Goal: Task Accomplishment & Management: Manage account settings

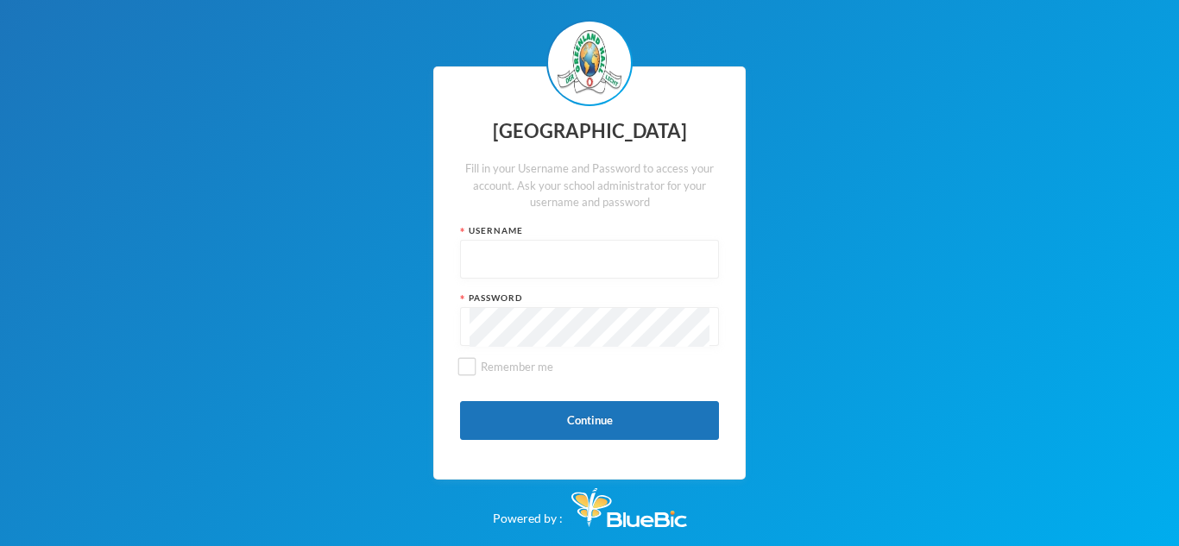
click at [464, 254] on div at bounding box center [589, 259] width 259 height 39
click at [470, 261] on input "text" at bounding box center [590, 260] width 240 height 39
type input "glh25cs32"
click at [638, 418] on button "Continue" at bounding box center [589, 420] width 259 height 39
click at [584, 428] on button "Continue" at bounding box center [589, 420] width 259 height 39
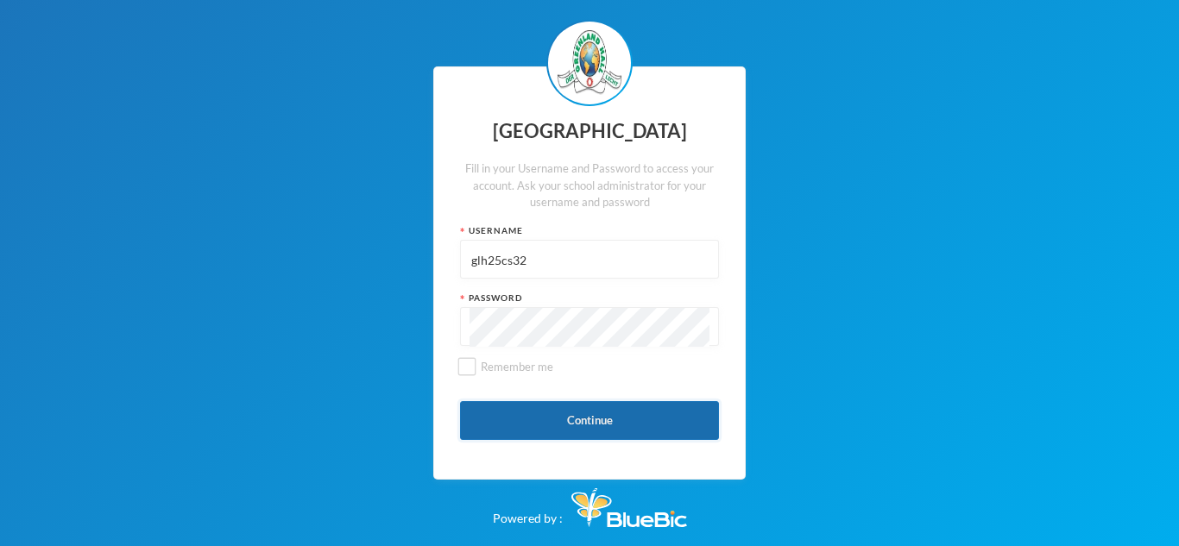
click at [576, 408] on button "Continue" at bounding box center [589, 420] width 259 height 39
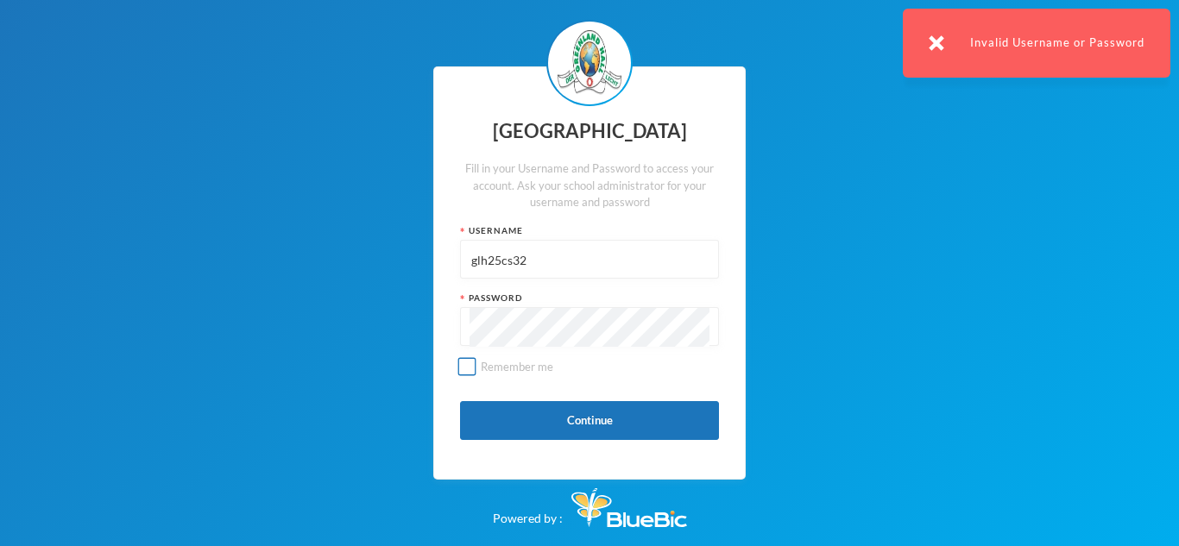
click at [464, 369] on input "Remember me" at bounding box center [467, 367] width 18 height 18
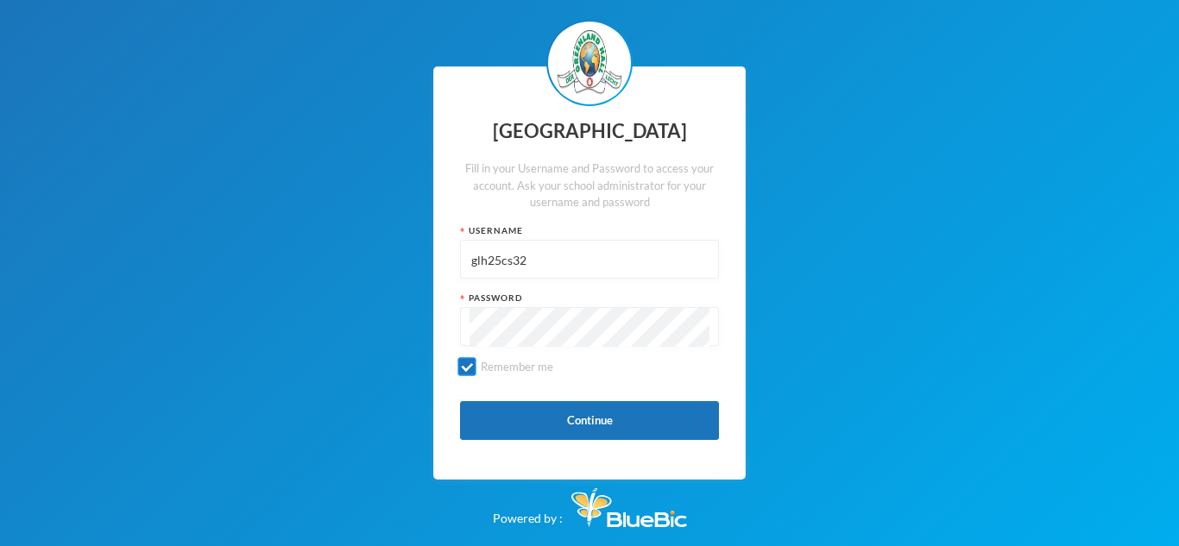
click at [471, 375] on label "Remember me" at bounding box center [589, 374] width 259 height 30
click at [471, 375] on input "Remember me" at bounding box center [467, 367] width 18 height 18
checkbox input "false"
click at [526, 411] on button "Continue" at bounding box center [589, 420] width 259 height 39
click at [593, 426] on button "Continue" at bounding box center [589, 420] width 259 height 39
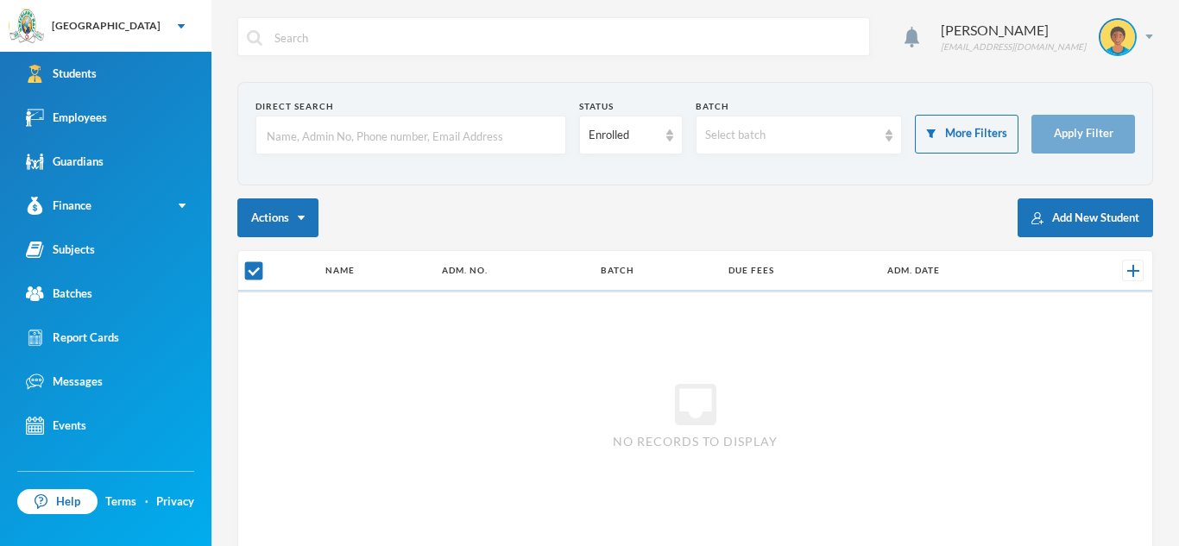
checkbox input "false"
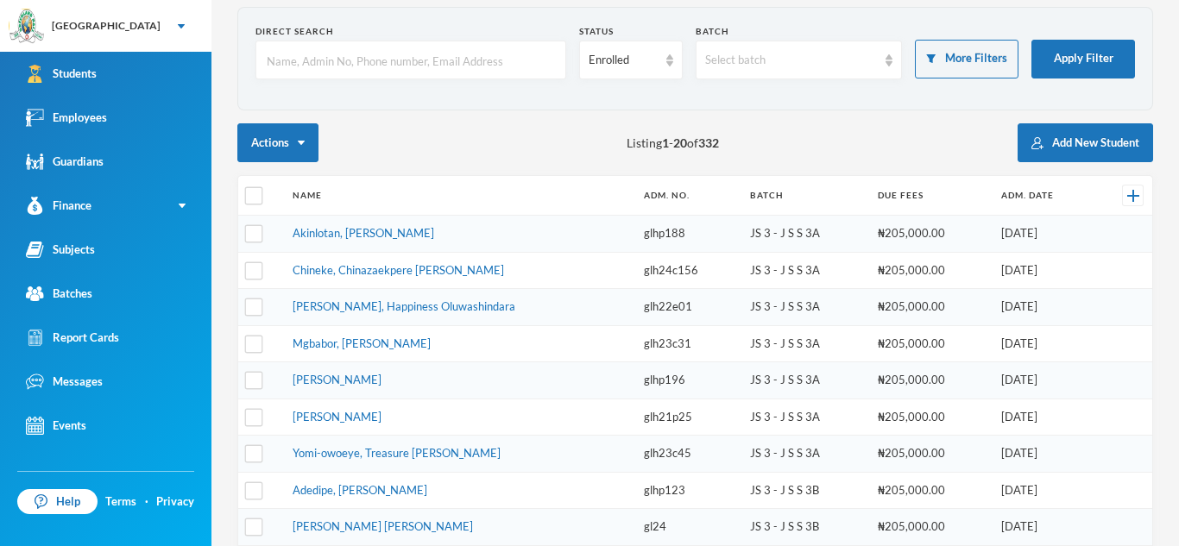
scroll to position [82, 0]
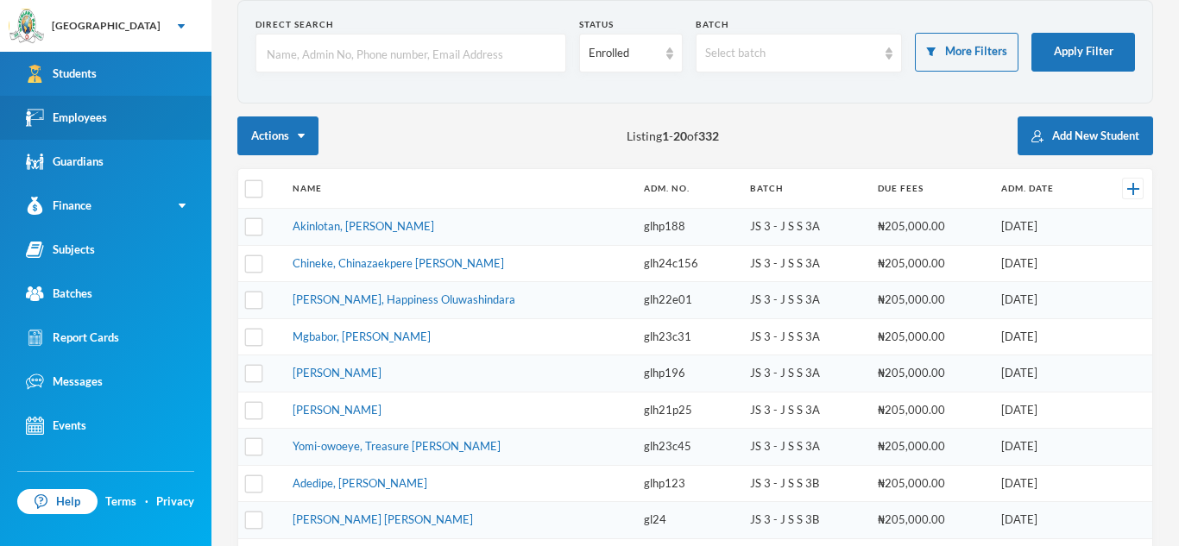
click at [120, 104] on link "Employees" at bounding box center [105, 118] width 211 height 44
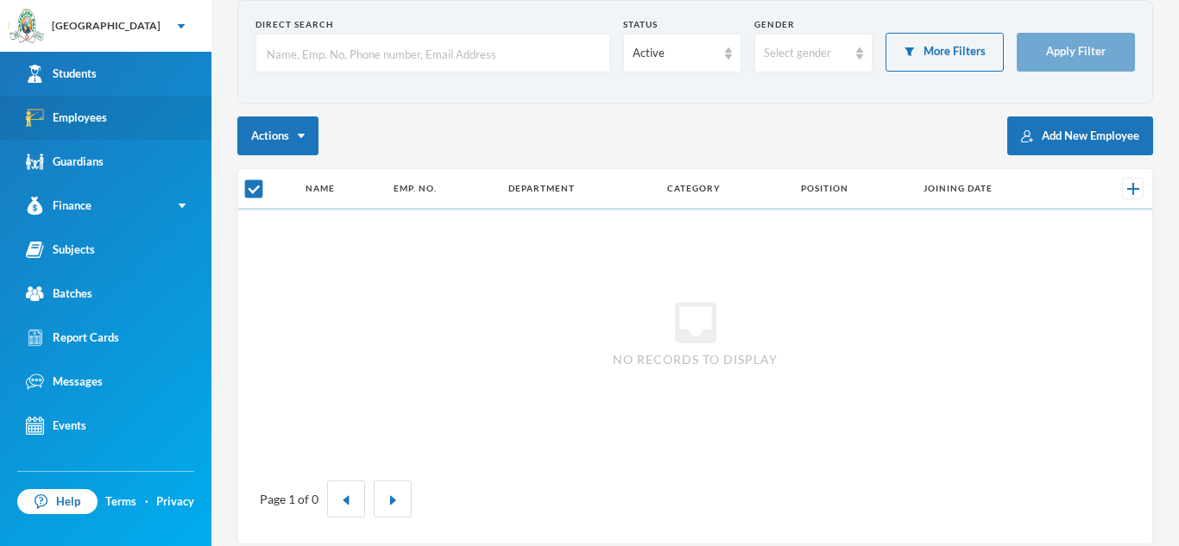
checkbox input "false"
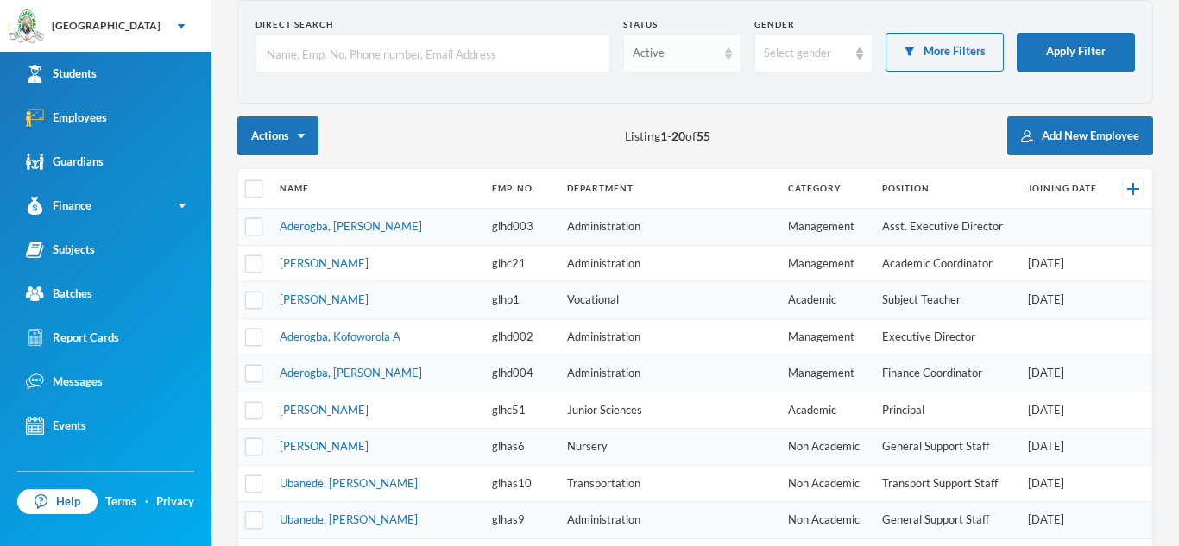
click at [730, 53] on img at bounding box center [728, 53] width 7 height 12
click at [687, 83] on li "Active" at bounding box center [682, 93] width 118 height 28
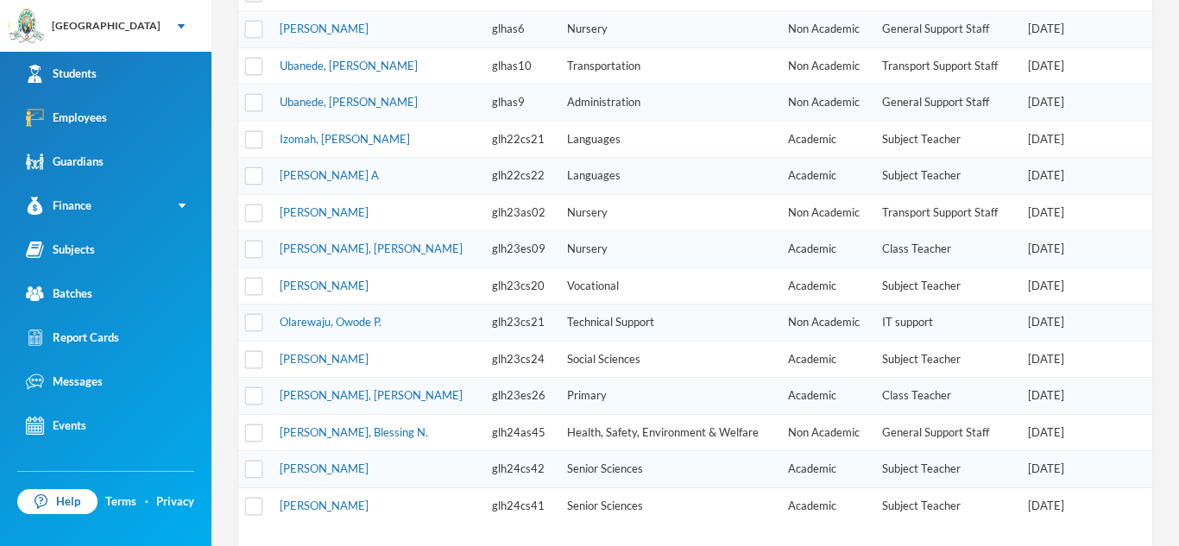
scroll to position [584, 0]
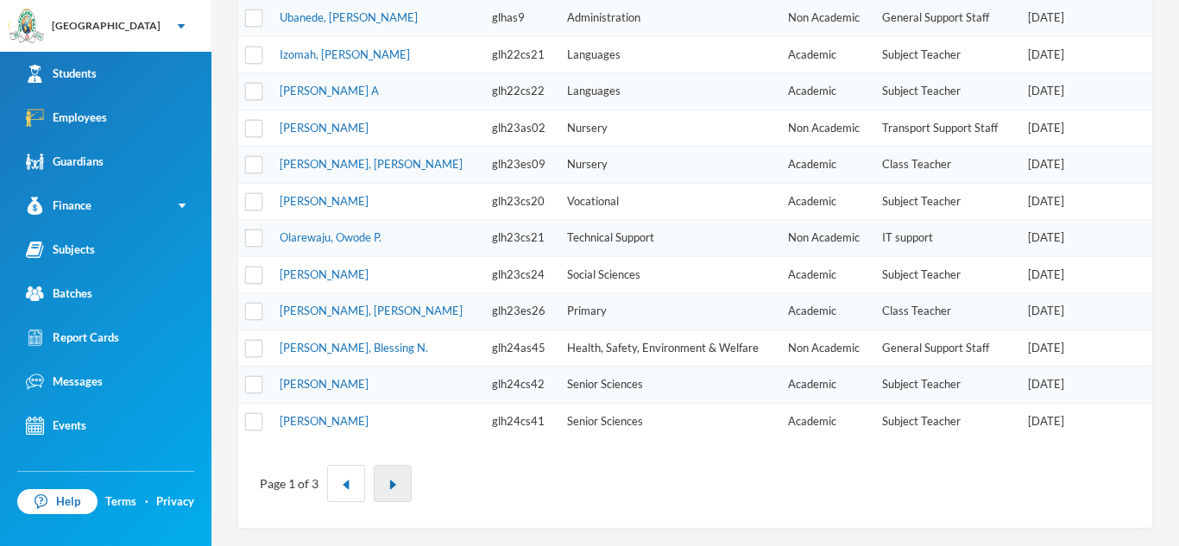
click at [396, 489] on img "button" at bounding box center [393, 485] width 10 height 10
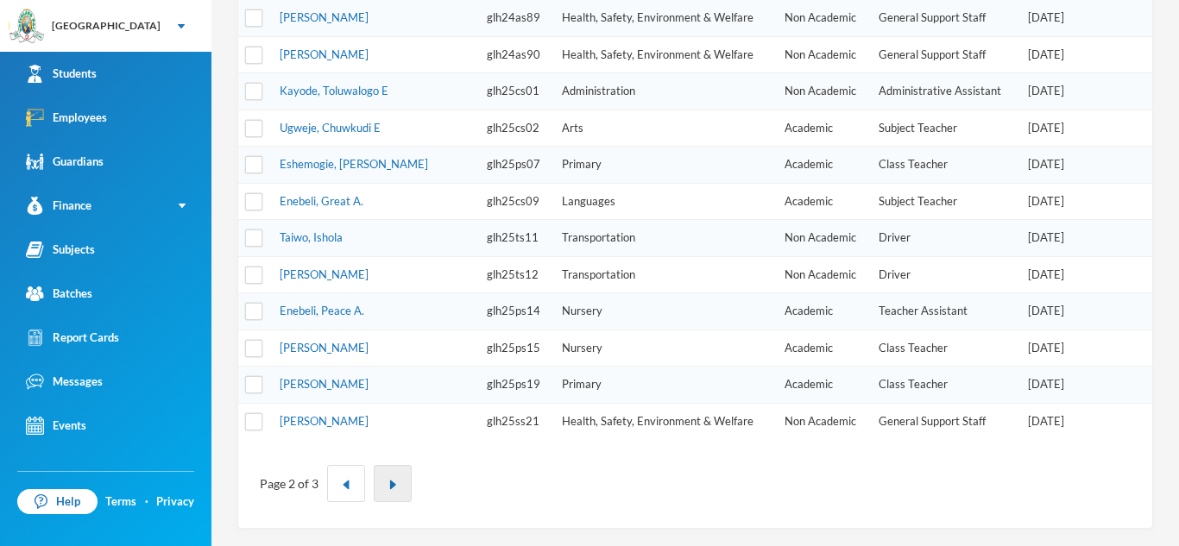
click at [396, 489] on img "button" at bounding box center [393, 485] width 10 height 10
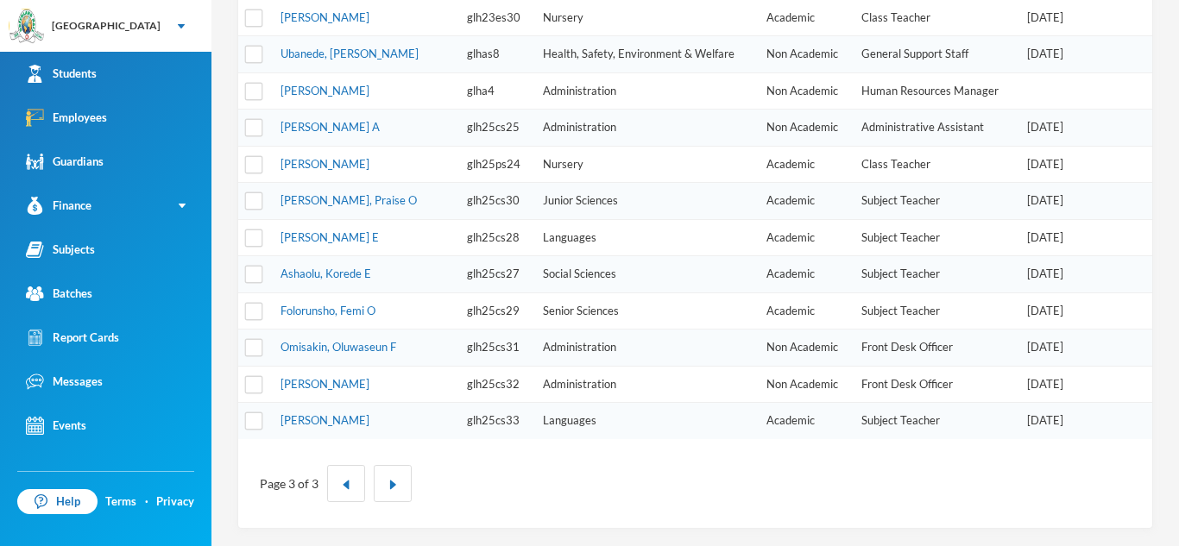
scroll to position [0, 0]
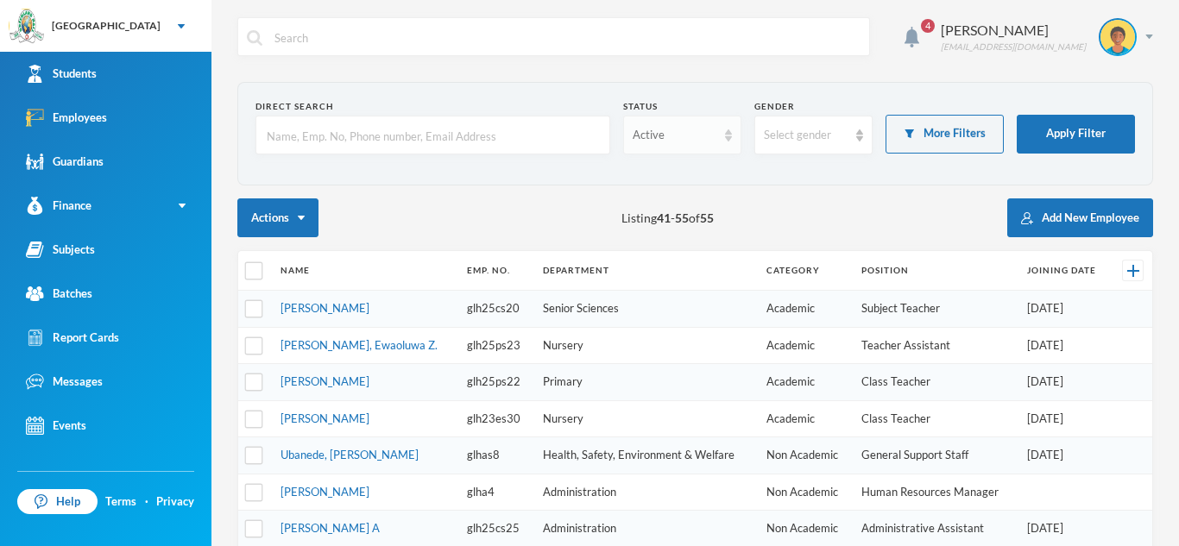
click at [724, 142] on div "Active" at bounding box center [682, 135] width 118 height 39
click at [710, 206] on span "Left Institution" at bounding box center [673, 202] width 79 height 15
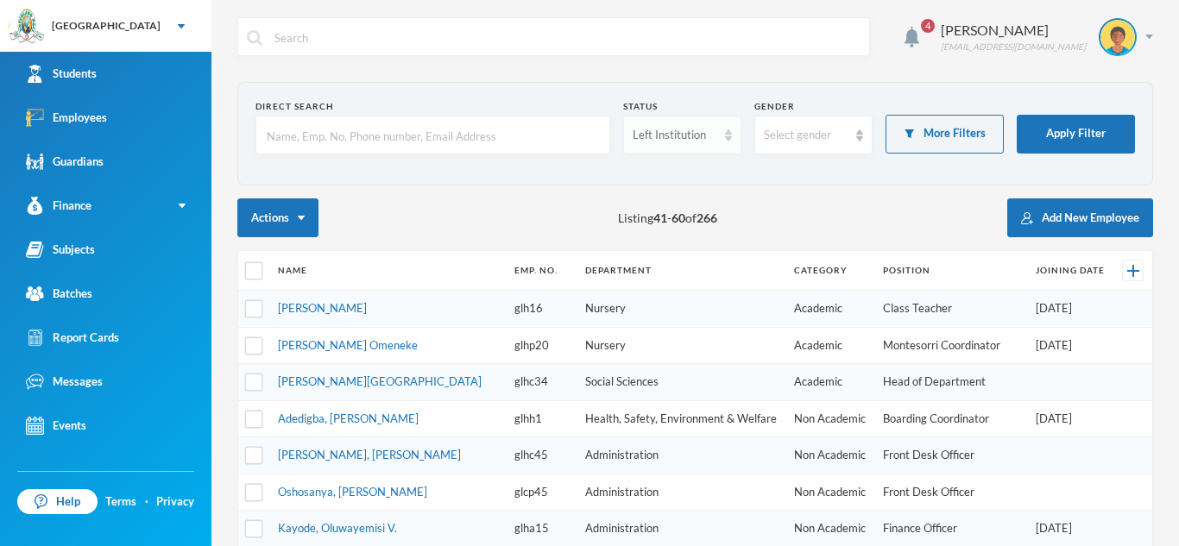
click at [729, 129] on img at bounding box center [728, 135] width 7 height 12
click at [674, 167] on li "Active" at bounding box center [682, 175] width 118 height 28
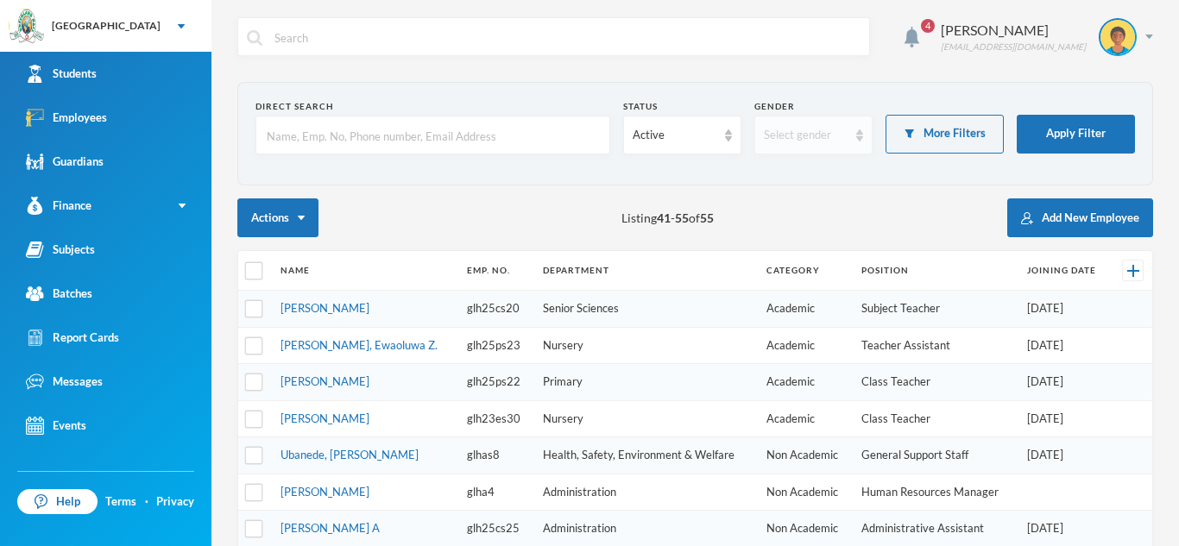
click at [864, 128] on div "Select gender" at bounding box center [813, 135] width 118 height 39
click at [778, 201] on span "[DEMOGRAPHIC_DATA]" at bounding box center [833, 202] width 136 height 15
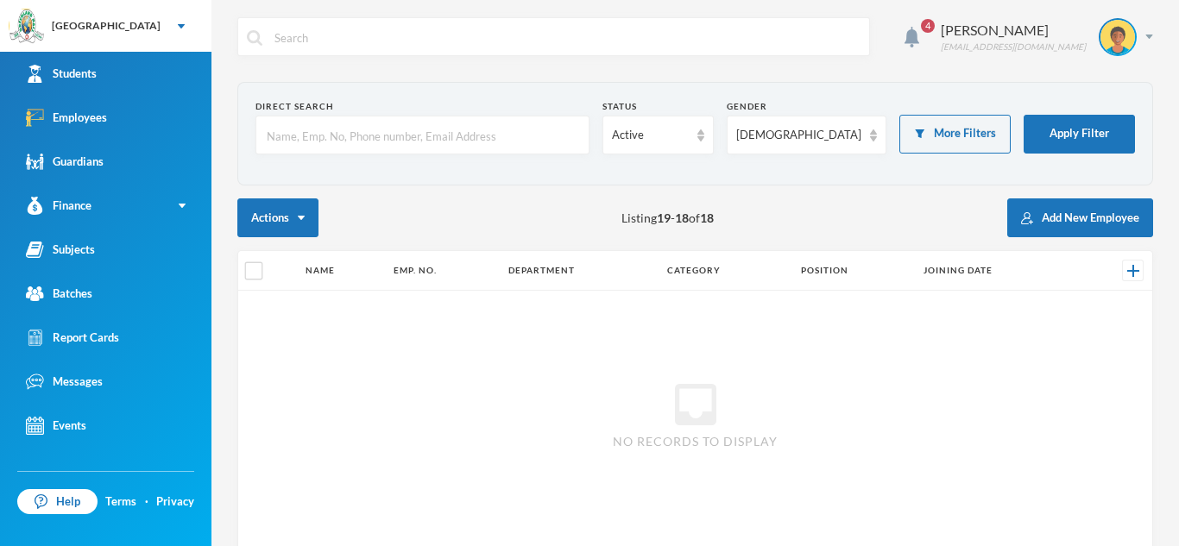
scroll to position [98, 0]
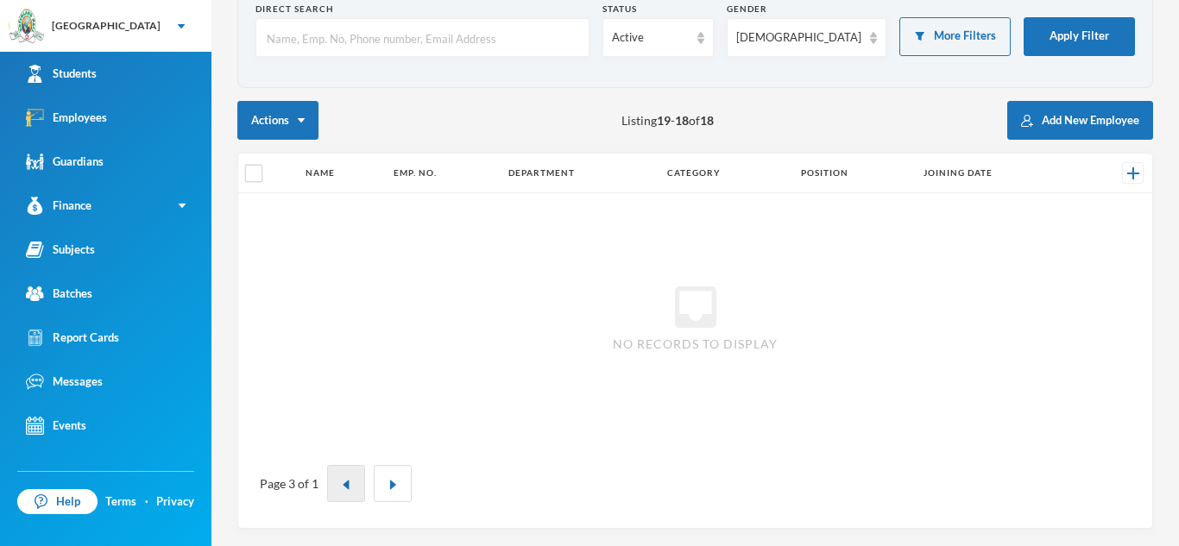
click at [336, 478] on button "button" at bounding box center [346, 483] width 38 height 37
click at [350, 470] on button "button" at bounding box center [346, 483] width 38 height 37
click at [1036, 26] on button "Apply Filter" at bounding box center [1079, 36] width 111 height 39
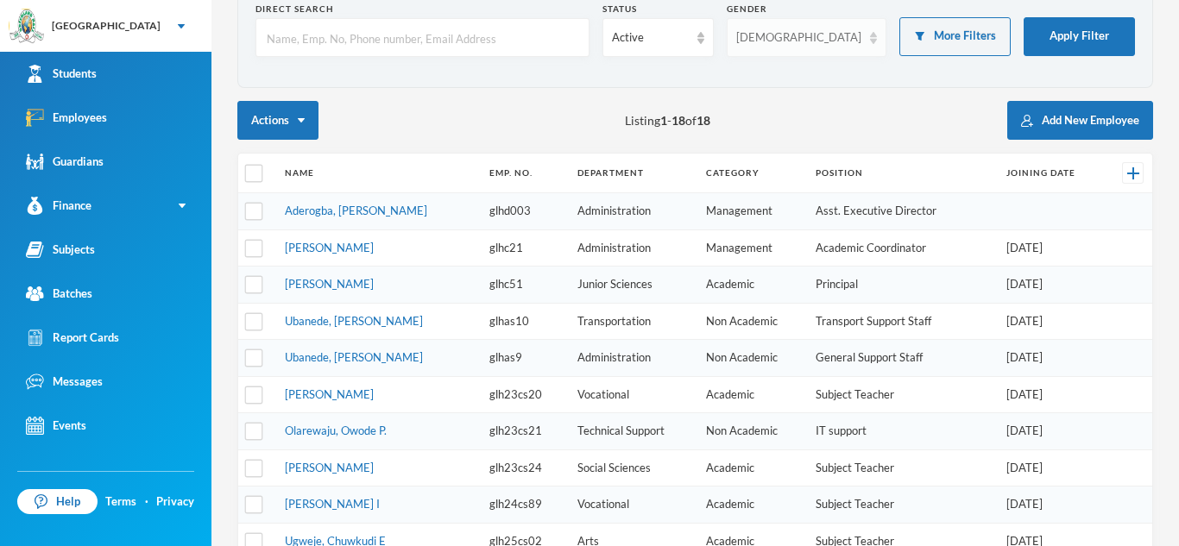
click at [870, 32] on img at bounding box center [873, 38] width 7 height 12
click at [823, 136] on li "[DEMOGRAPHIC_DATA]" at bounding box center [832, 133] width 156 height 28
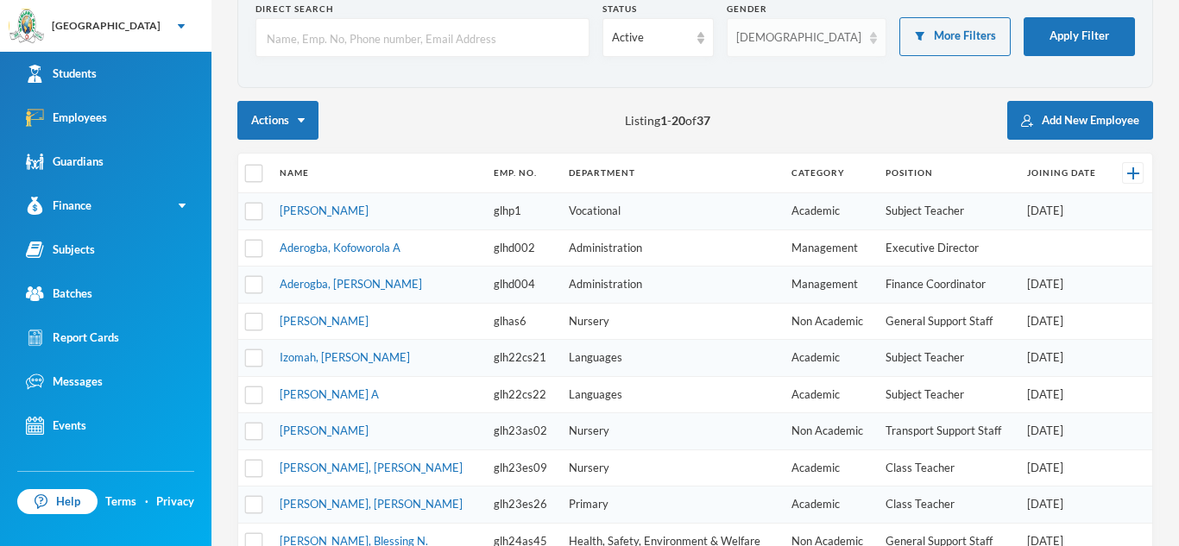
click at [865, 45] on div "[DEMOGRAPHIC_DATA]" at bounding box center [807, 37] width 160 height 39
click at [834, 73] on li "All genders" at bounding box center [832, 78] width 156 height 28
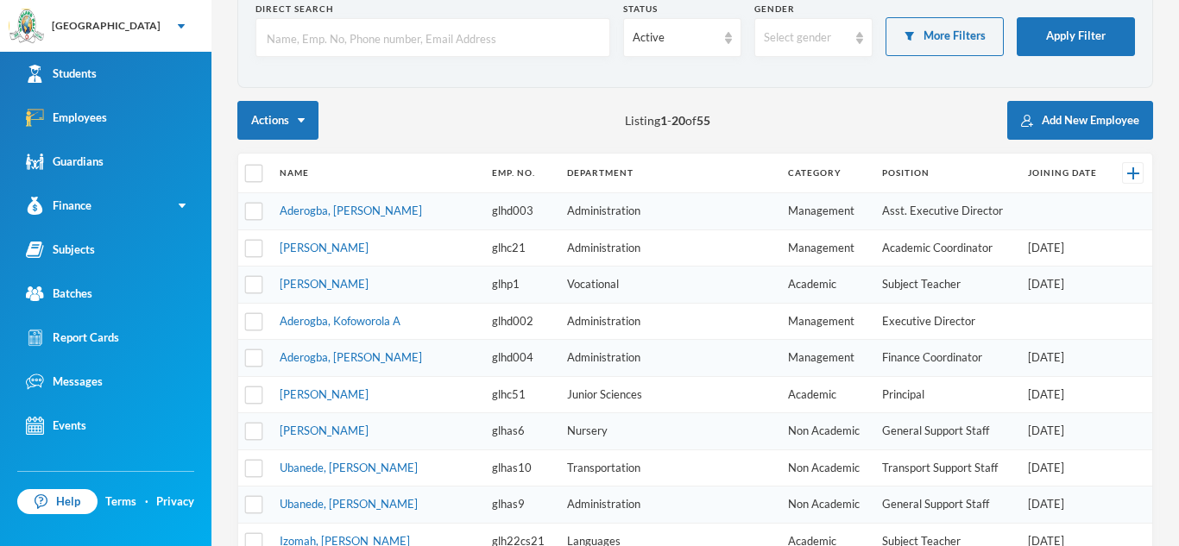
click at [834, 73] on section "Direct Search Status Active Gender Select gender More Filters Apply Filter" at bounding box center [695, 36] width 916 height 104
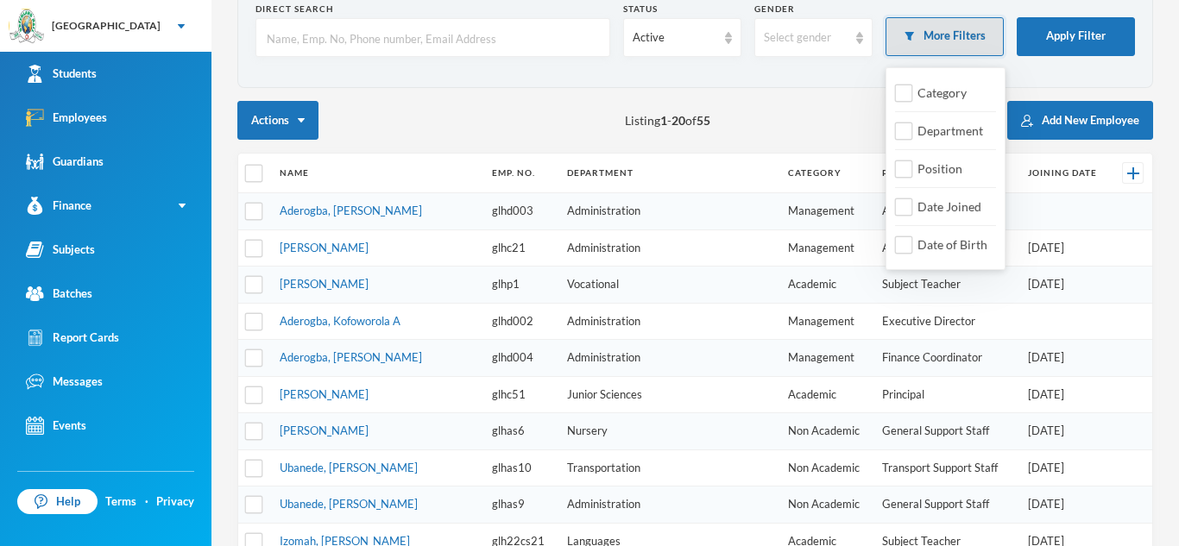
click at [963, 40] on button "More Filters" at bounding box center [945, 36] width 118 height 39
click at [924, 92] on span "Category" at bounding box center [942, 92] width 63 height 15
click at [913, 92] on input "Category" at bounding box center [904, 94] width 18 height 18
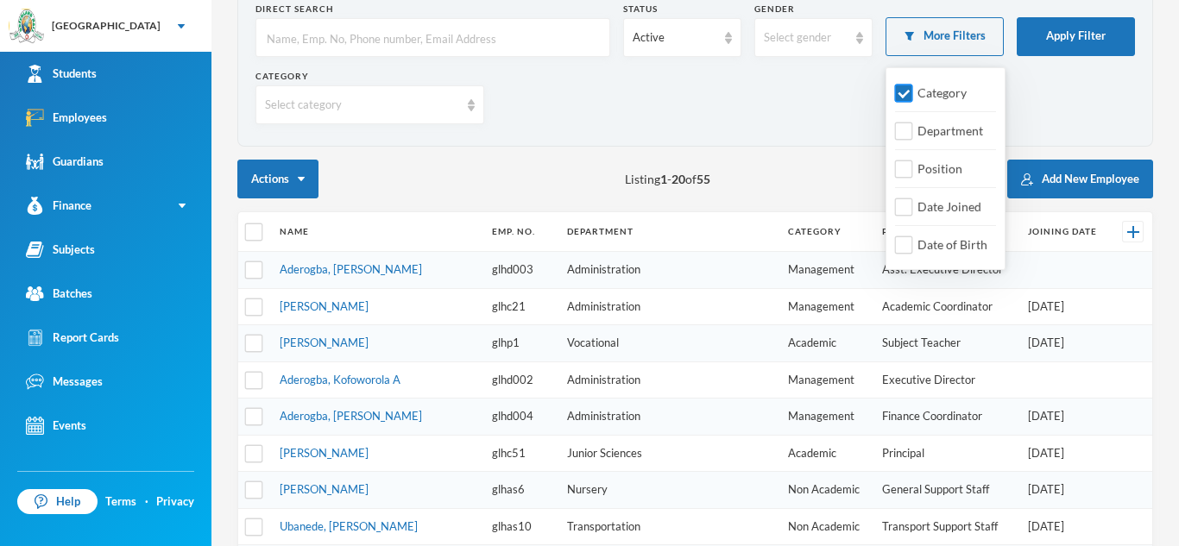
click at [910, 92] on input "Category" at bounding box center [904, 94] width 18 height 18
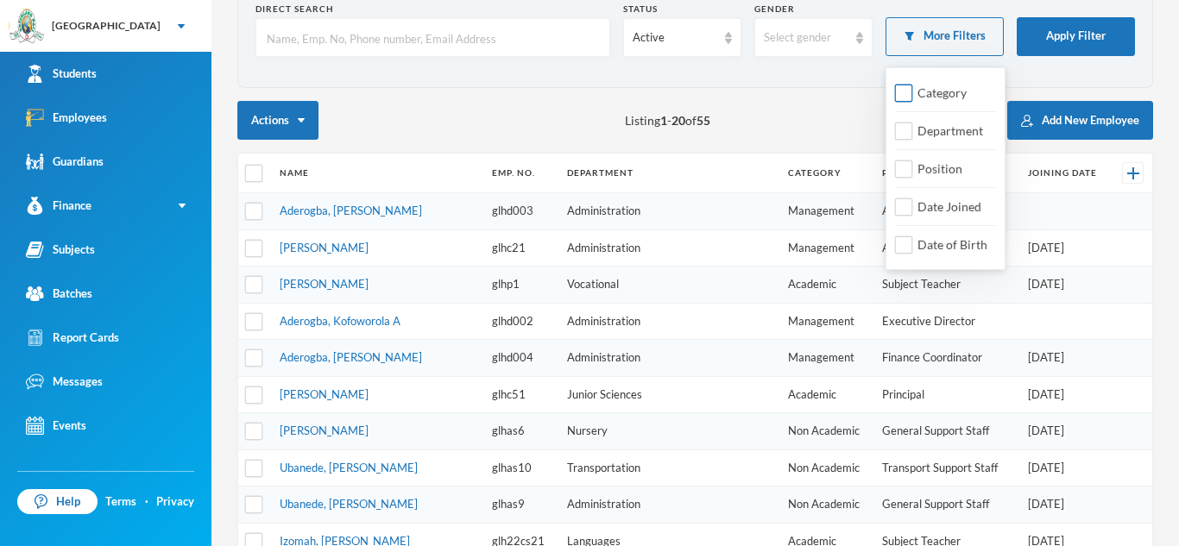
click at [910, 92] on input "Category" at bounding box center [904, 94] width 18 height 18
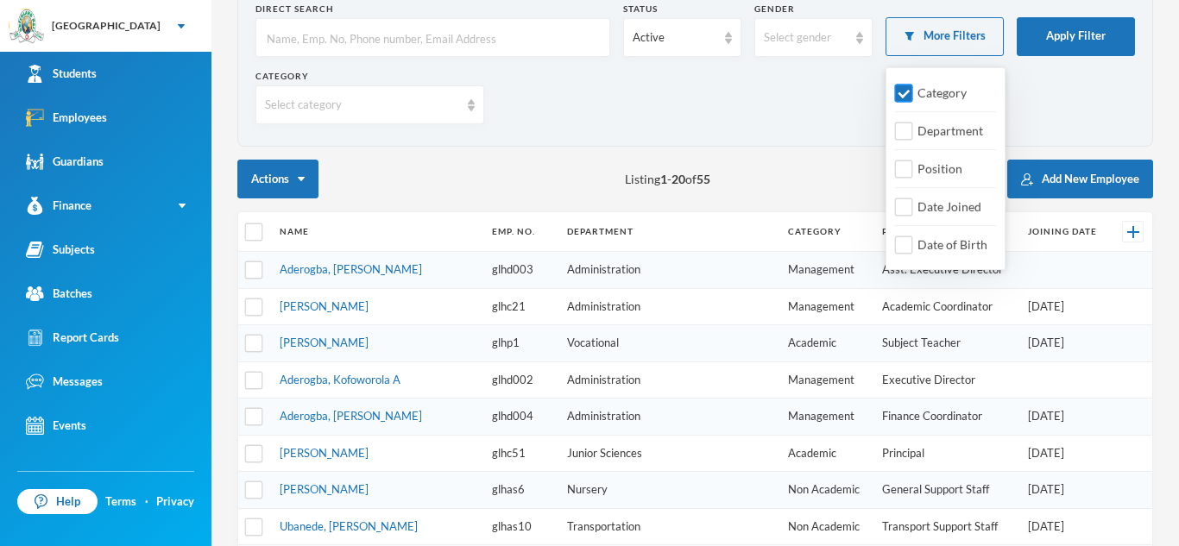
click at [910, 92] on input "Category" at bounding box center [904, 94] width 18 height 18
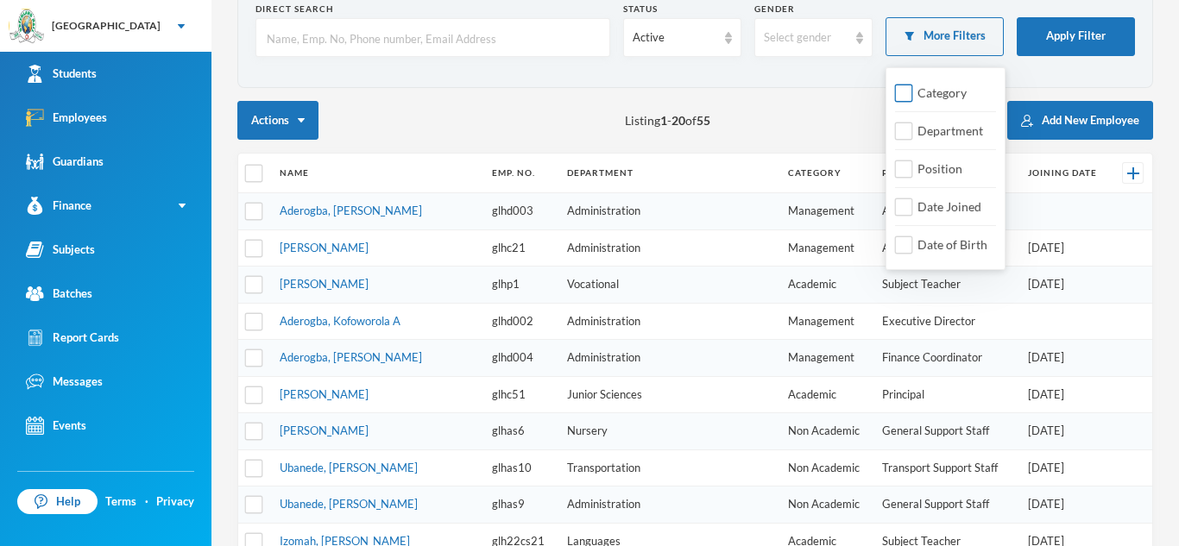
click at [910, 92] on input "Category" at bounding box center [904, 94] width 18 height 18
checkbox input "true"
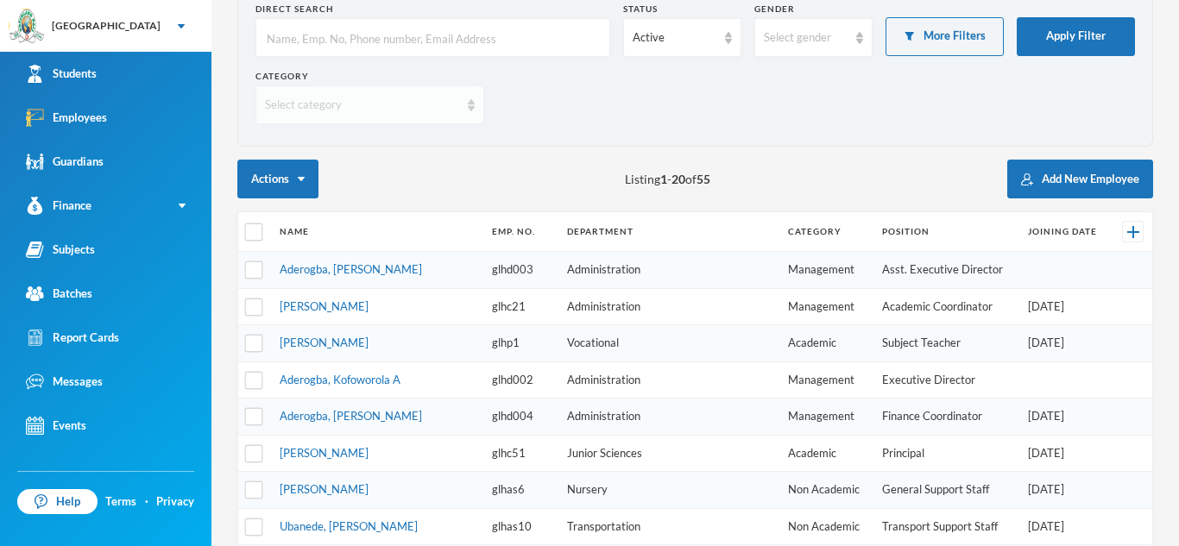
click at [476, 114] on div "Select category" at bounding box center [370, 104] width 229 height 39
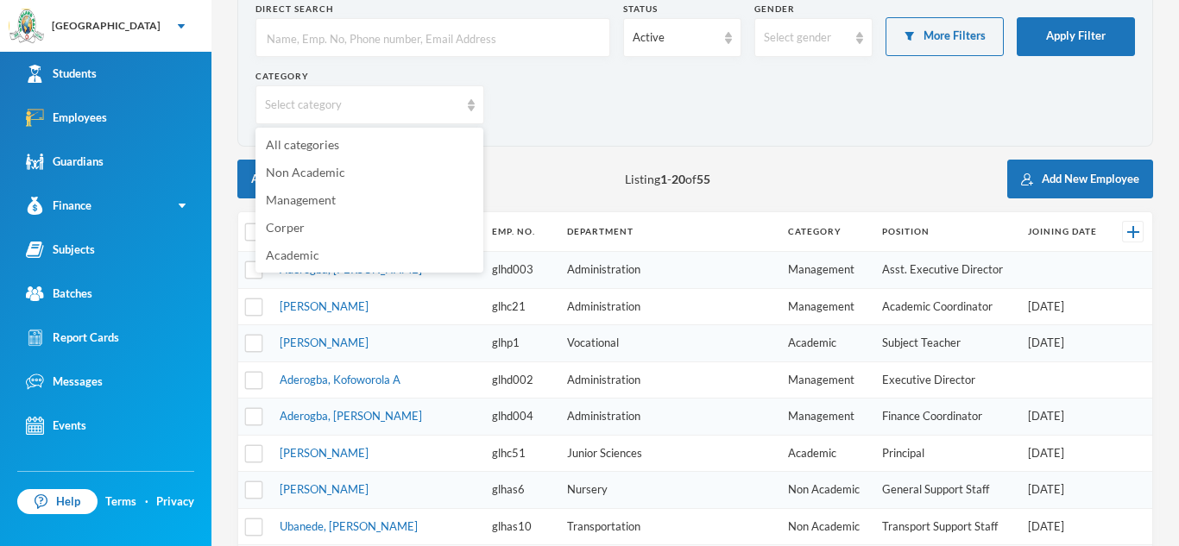
click at [585, 79] on div "Category Select category" at bounding box center [696, 103] width 880 height 67
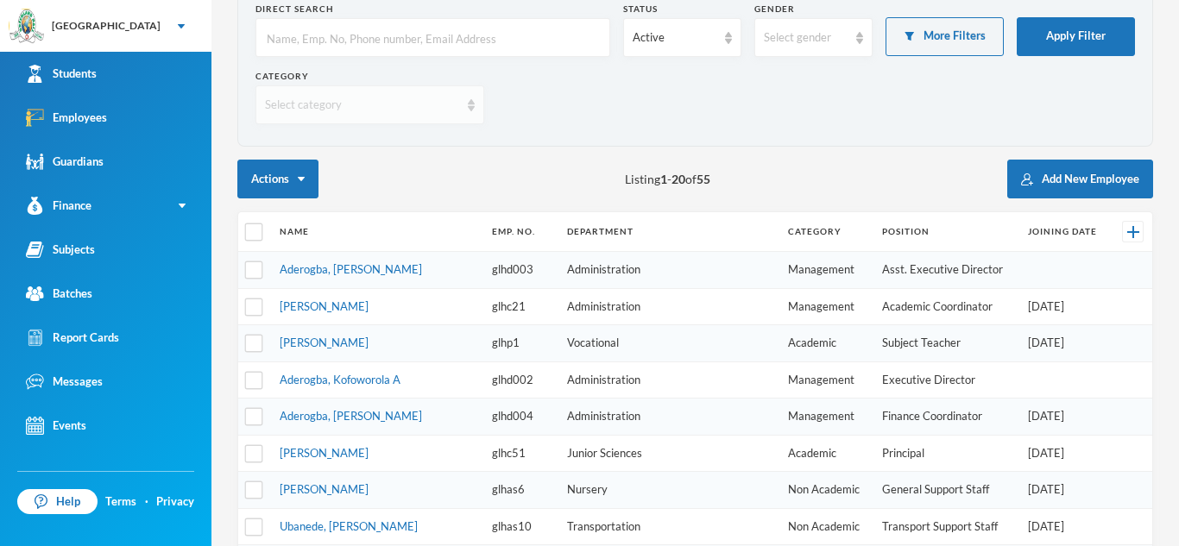
click at [460, 104] on div "Select category" at bounding box center [370, 104] width 229 height 39
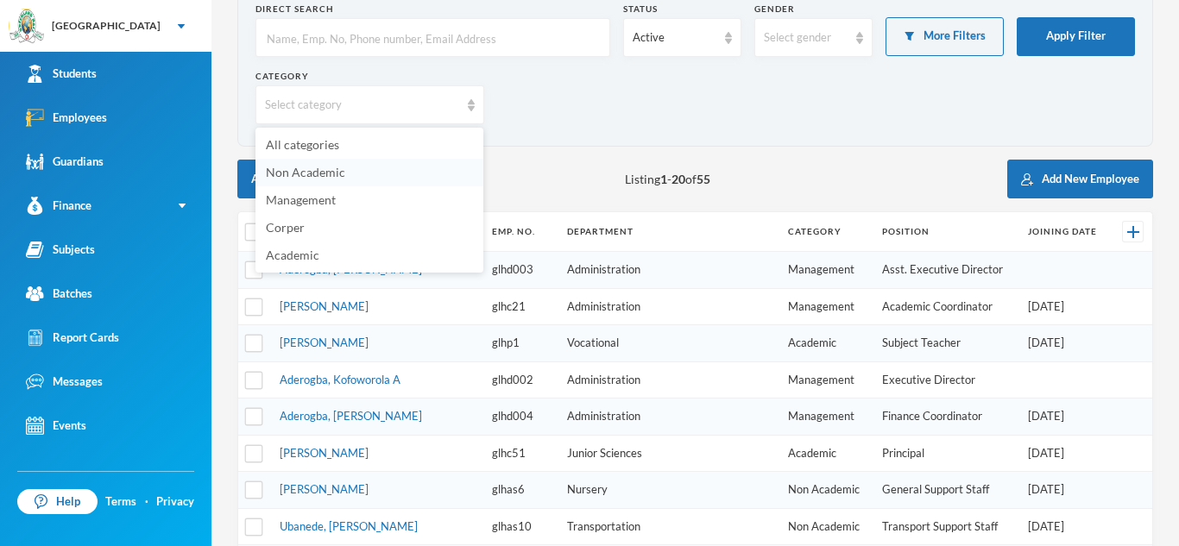
click at [339, 174] on span "Non Academic" at bounding box center [305, 172] width 79 height 15
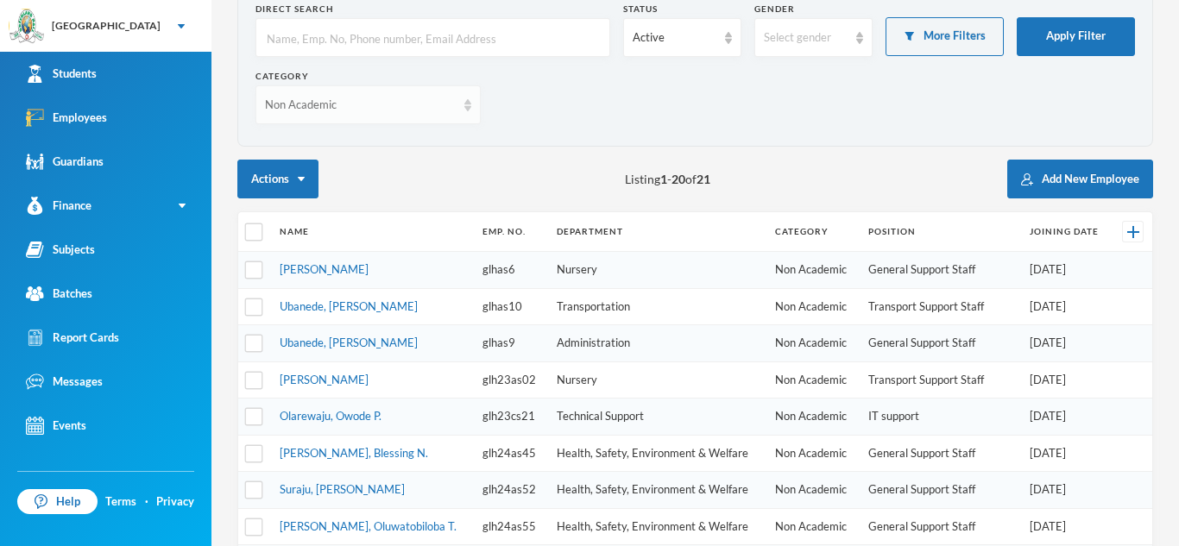
click at [468, 107] on img at bounding box center [467, 105] width 7 height 12
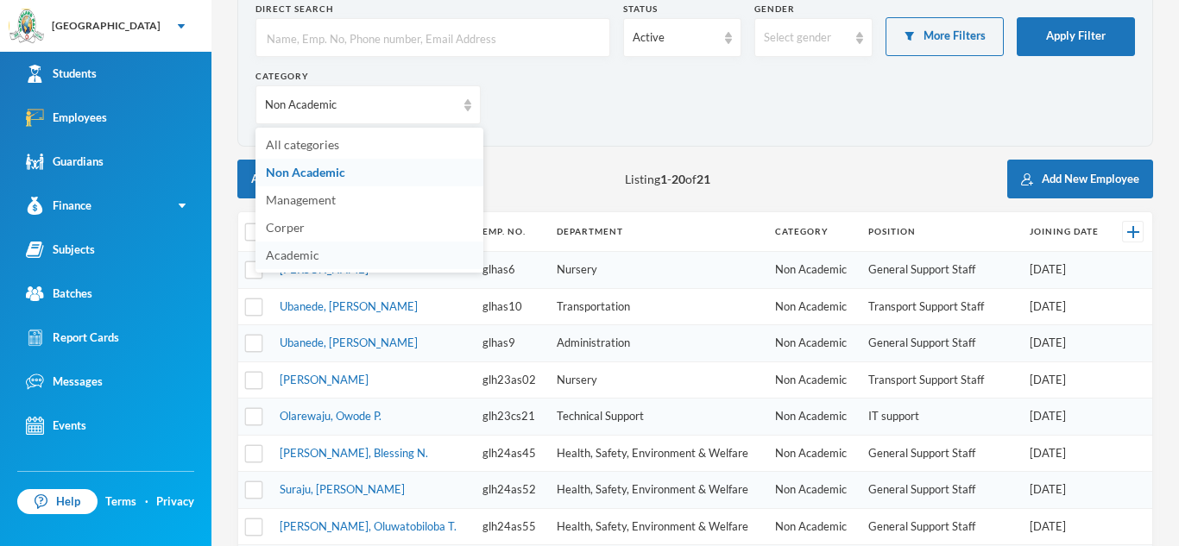
click at [304, 267] on li "Academic" at bounding box center [370, 256] width 228 height 28
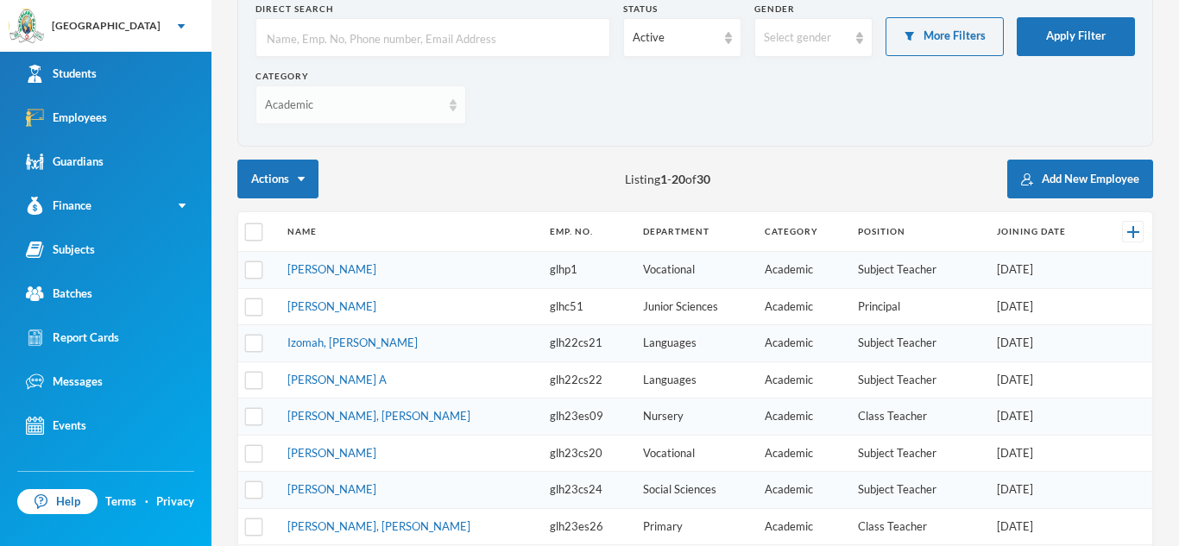
click at [456, 109] on div "Academic" at bounding box center [361, 104] width 211 height 39
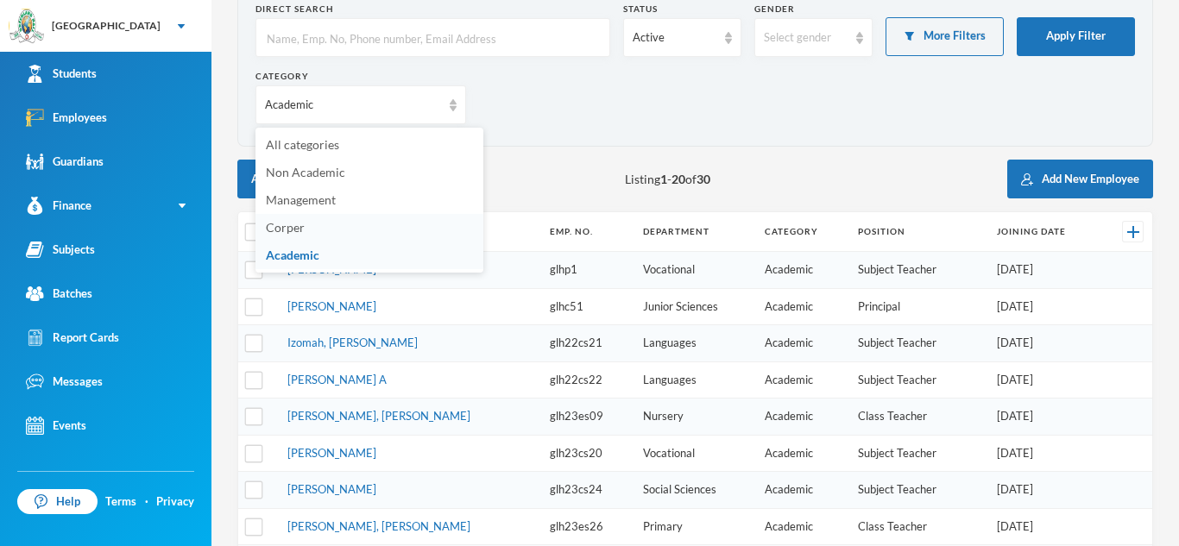
click at [281, 230] on span "Corper" at bounding box center [285, 227] width 39 height 15
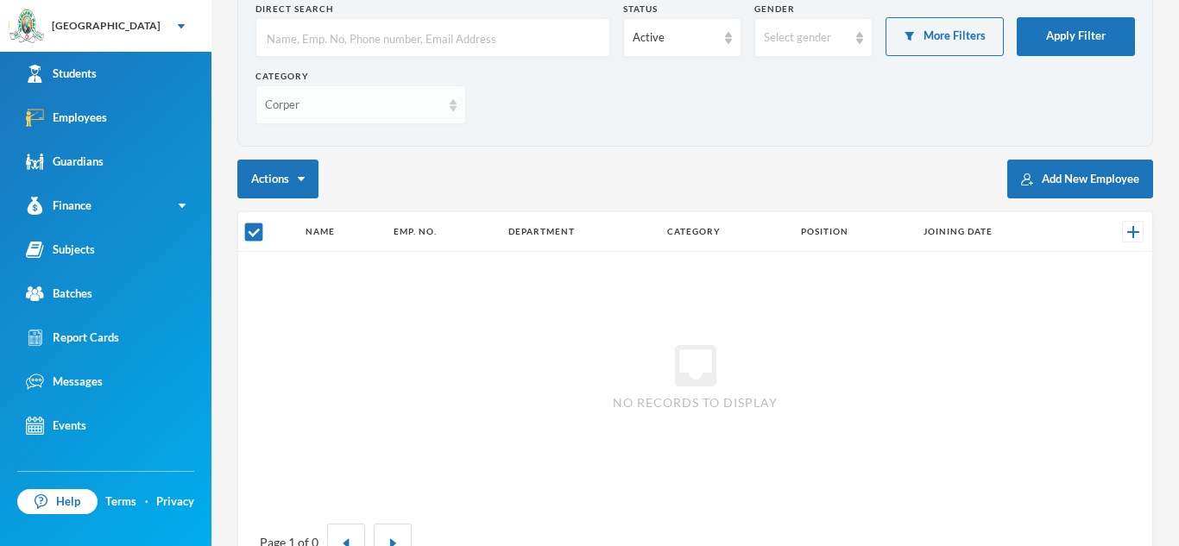
click at [451, 104] on img at bounding box center [453, 105] width 7 height 12
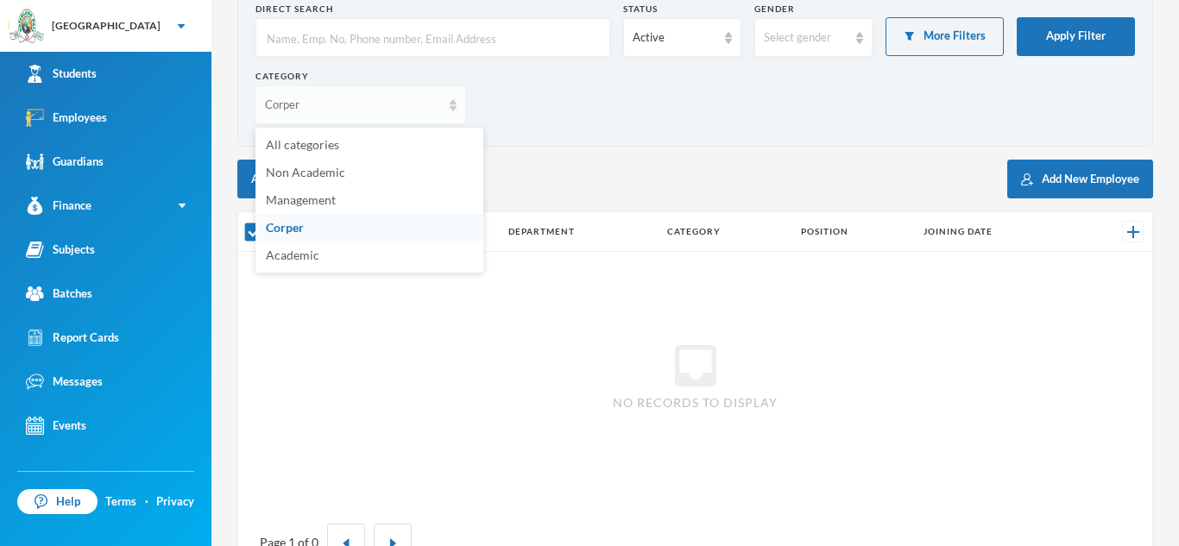
click at [451, 104] on img at bounding box center [453, 105] width 7 height 12
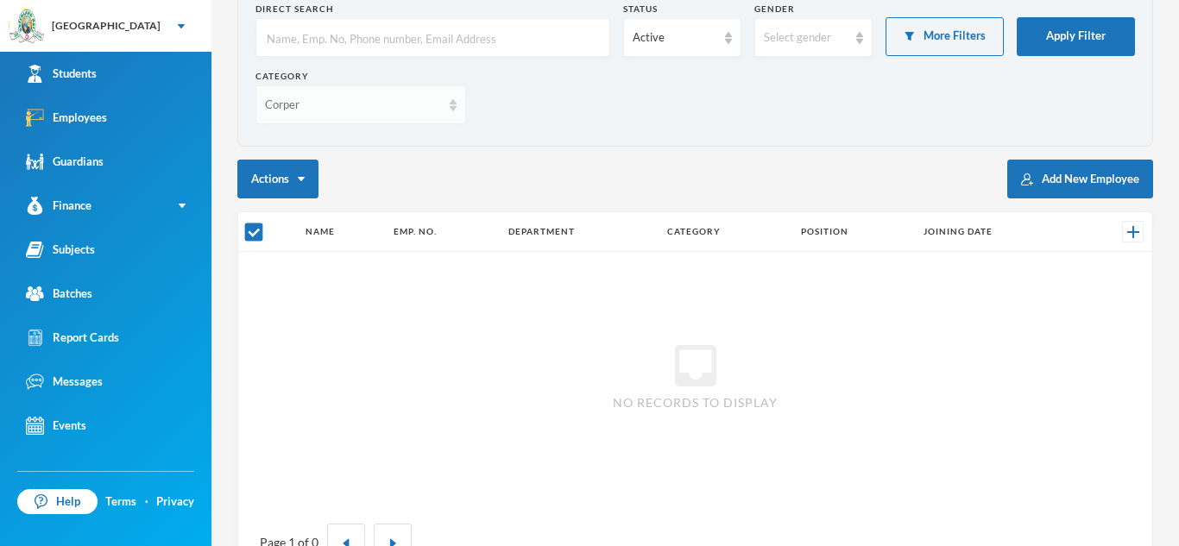
click at [456, 104] on img at bounding box center [453, 105] width 7 height 12
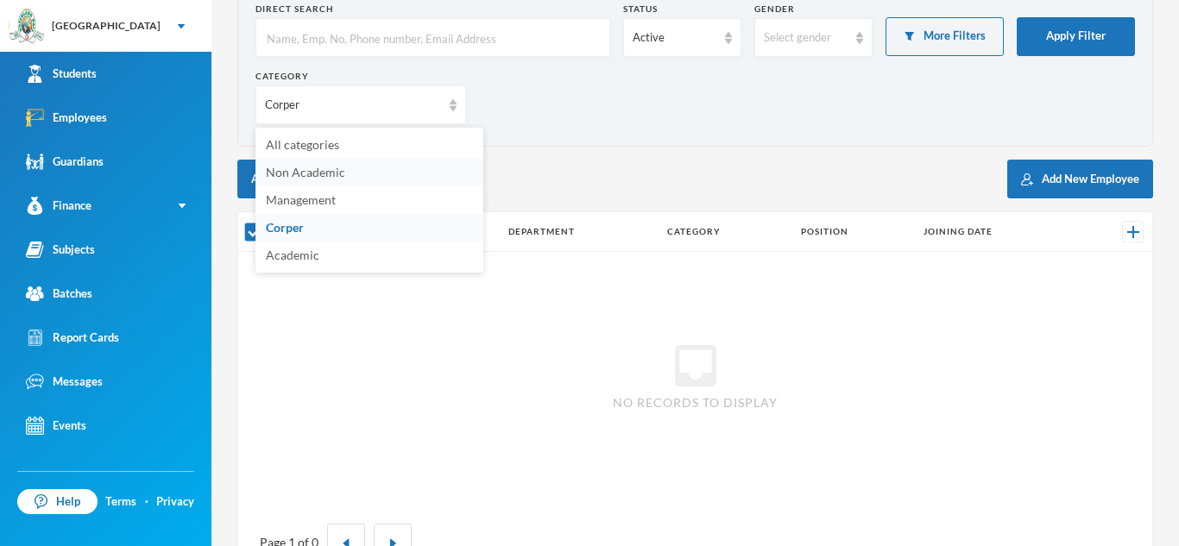
click at [345, 172] on li "Non Academic" at bounding box center [370, 173] width 228 height 28
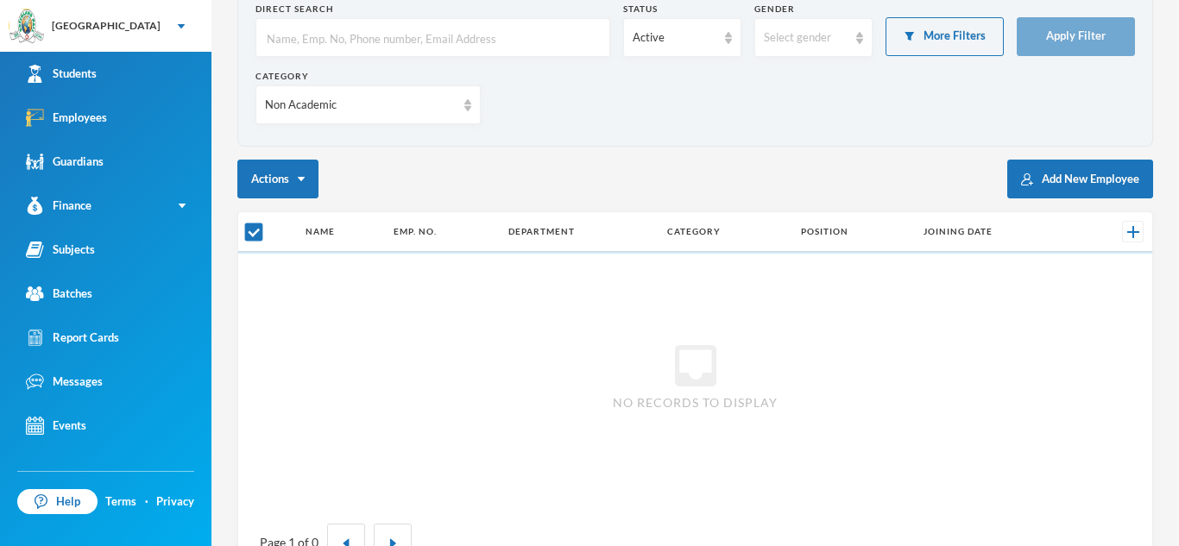
checkbox input "false"
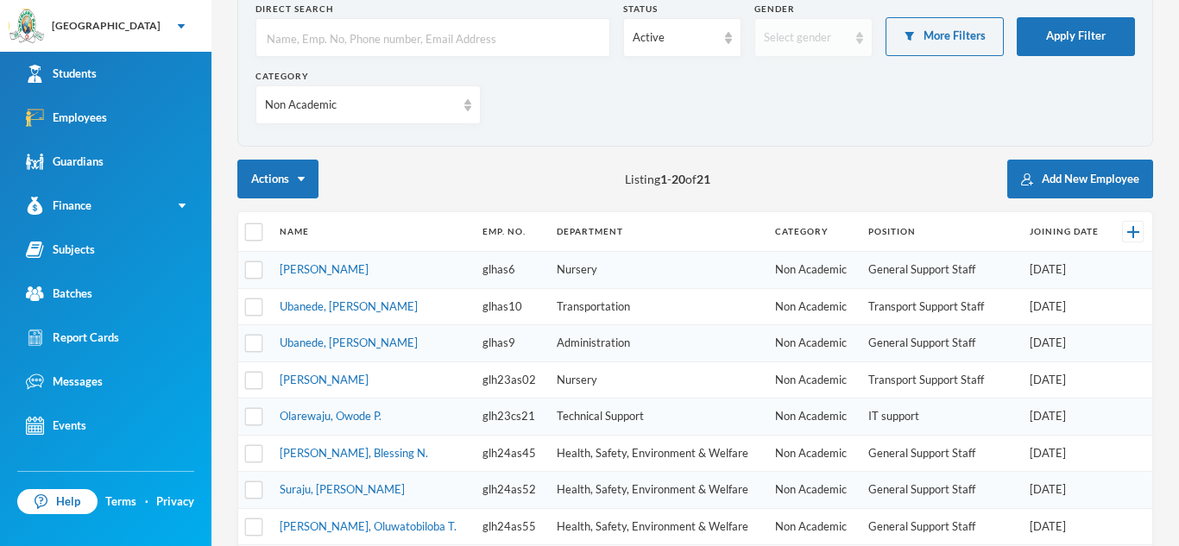
click at [860, 36] on img at bounding box center [859, 38] width 7 height 12
click at [794, 134] on span "[DEMOGRAPHIC_DATA]" at bounding box center [833, 132] width 136 height 15
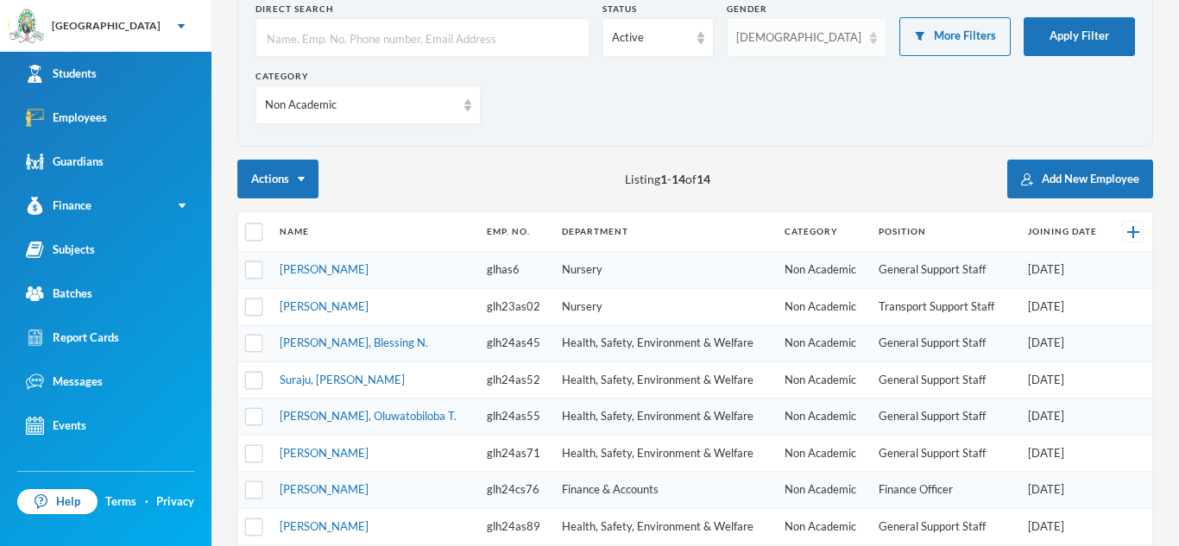
click at [870, 35] on img at bounding box center [873, 38] width 7 height 12
click at [799, 98] on li "[DEMOGRAPHIC_DATA]" at bounding box center [832, 105] width 156 height 28
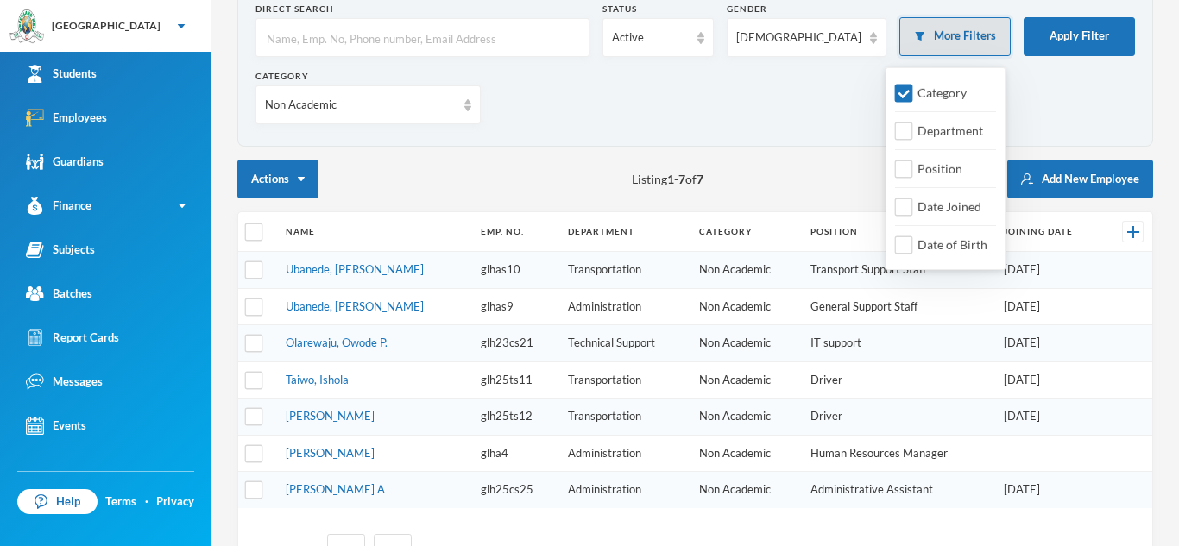
click at [986, 35] on button "More Filters" at bounding box center [954, 36] width 111 height 39
click at [907, 169] on input "Position" at bounding box center [904, 170] width 18 height 18
checkbox input "true"
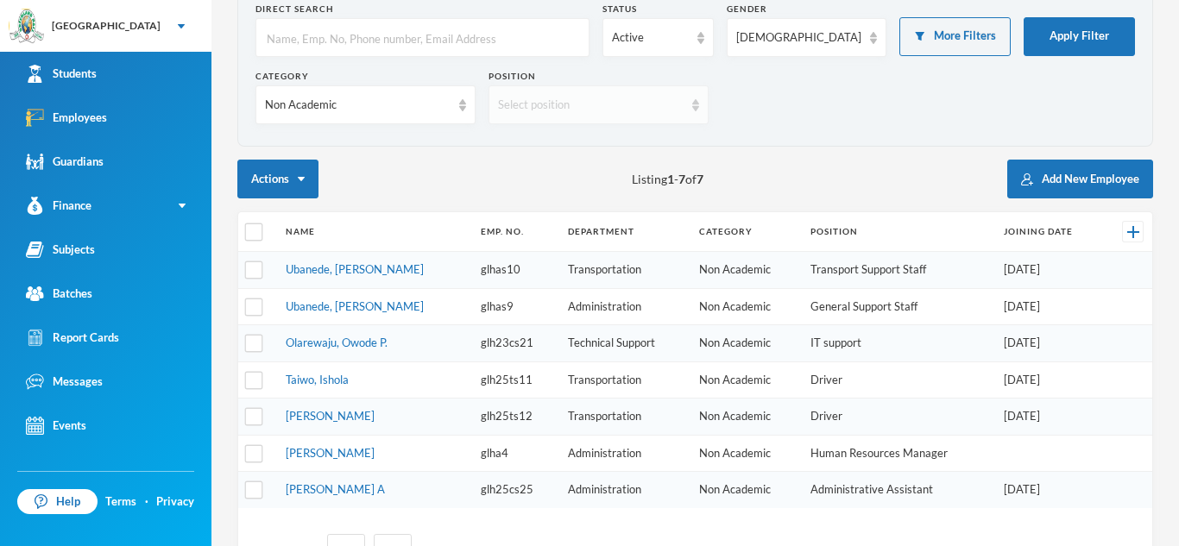
click at [704, 108] on div "Select position" at bounding box center [599, 104] width 220 height 39
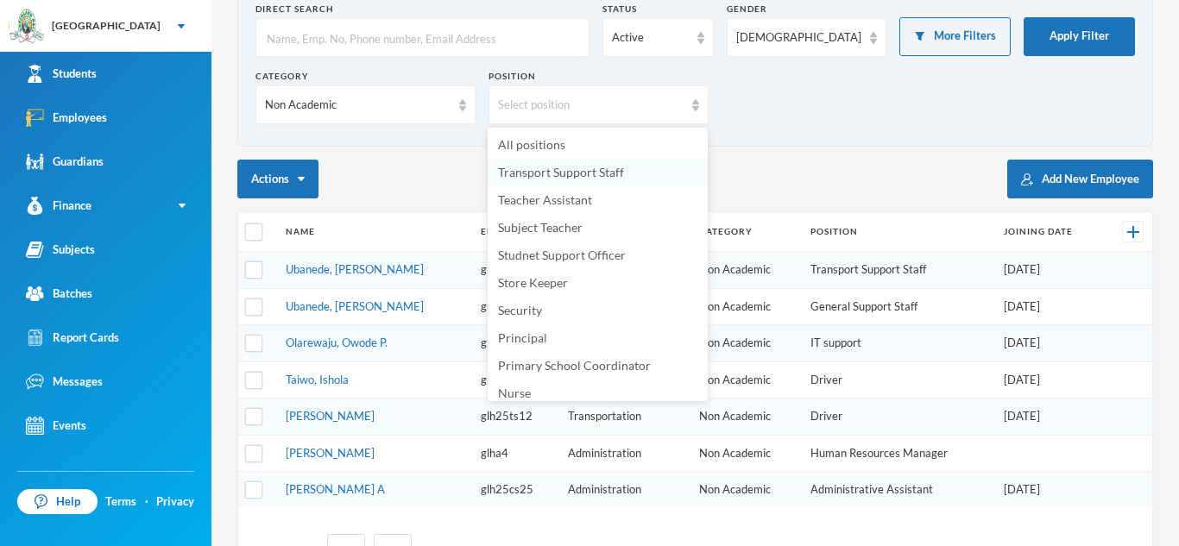
click at [608, 174] on span "Transport Support Staff" at bounding box center [561, 172] width 126 height 15
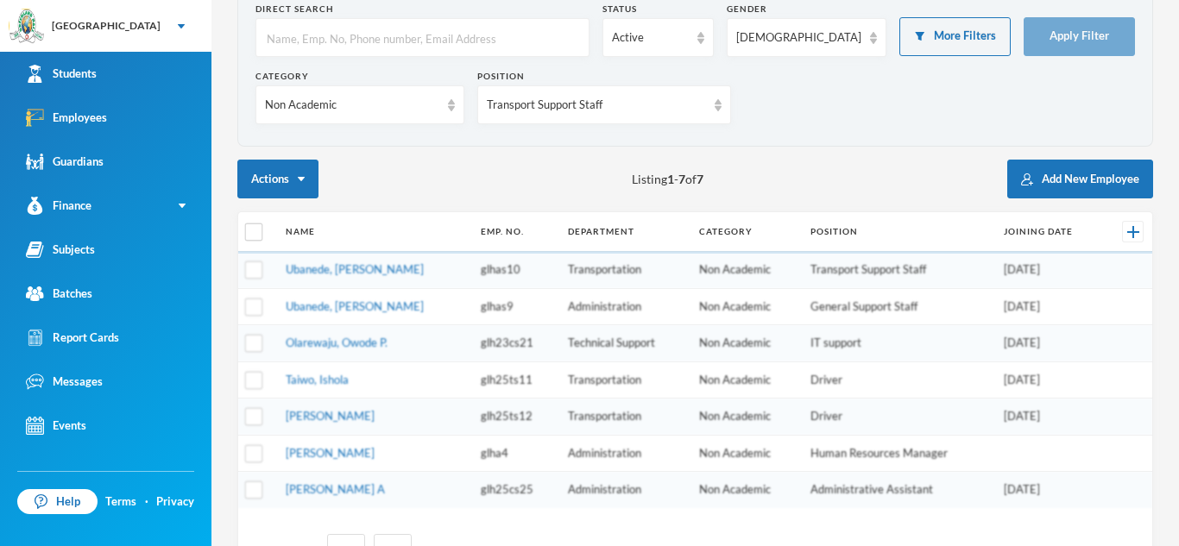
scroll to position [0, 0]
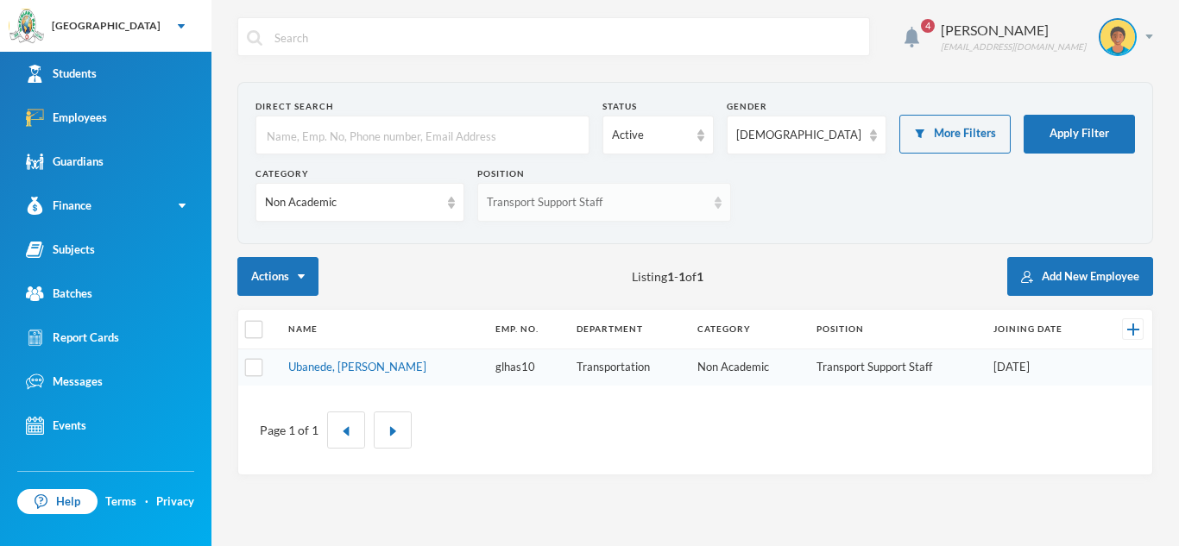
click at [721, 201] on div "Transport Support Staff" at bounding box center [603, 202] width 253 height 39
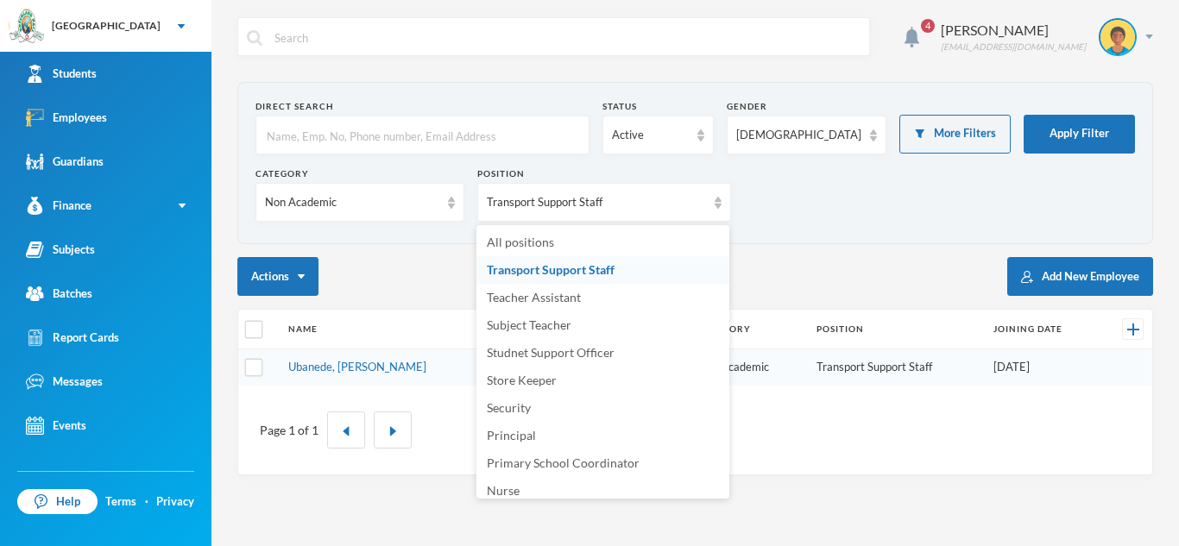
click at [748, 204] on div "Category Non Academic Position Transport Support Staff" at bounding box center [696, 200] width 880 height 67
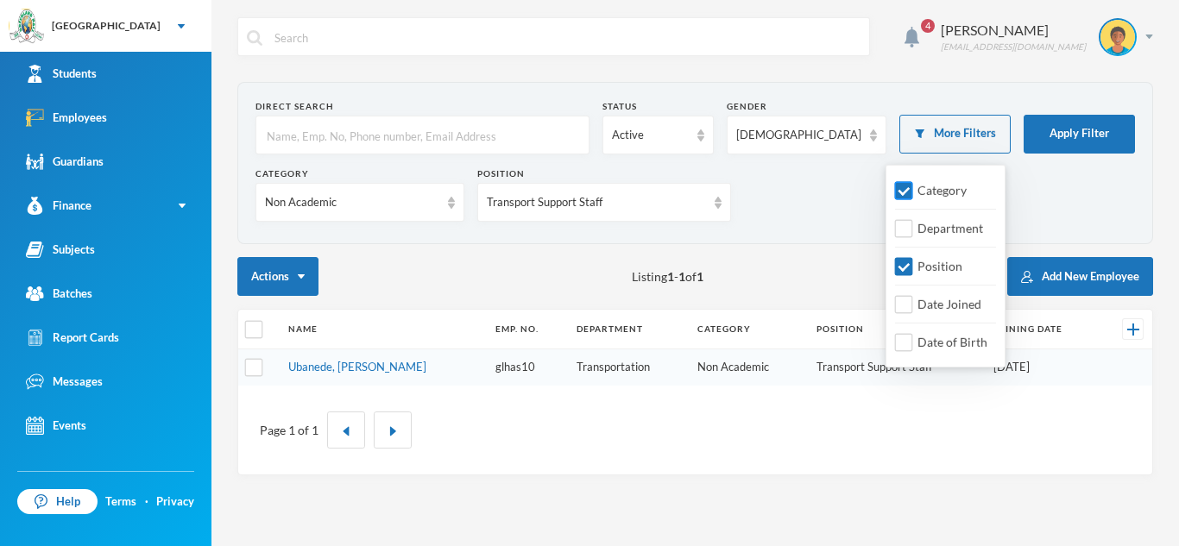
click at [908, 192] on input "Category" at bounding box center [904, 191] width 18 height 18
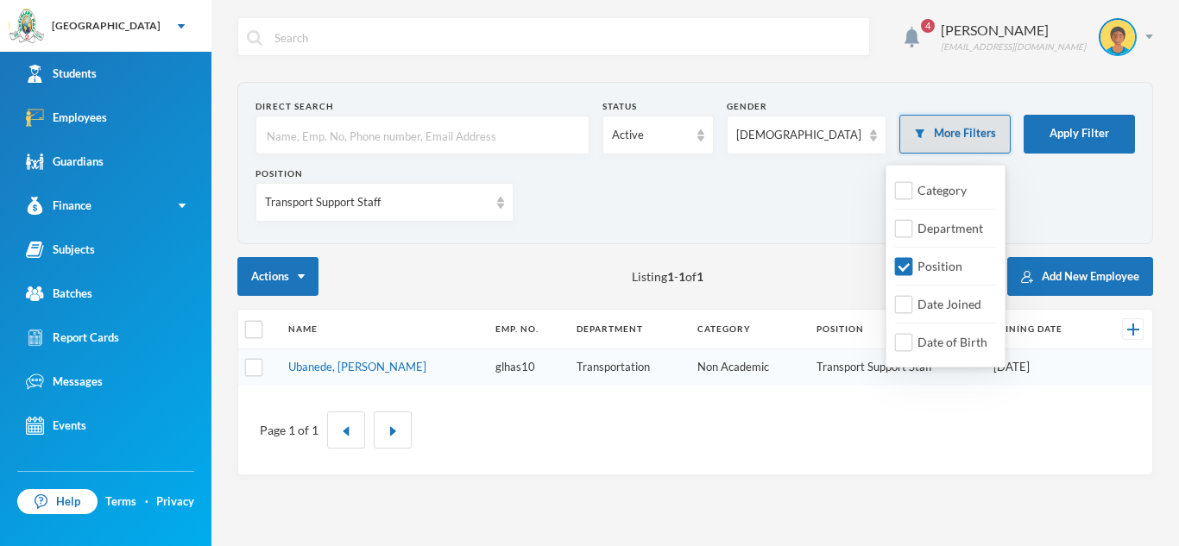
click at [969, 129] on button "More Filters" at bounding box center [954, 134] width 111 height 39
click at [926, 149] on button "More Filters" at bounding box center [954, 134] width 111 height 39
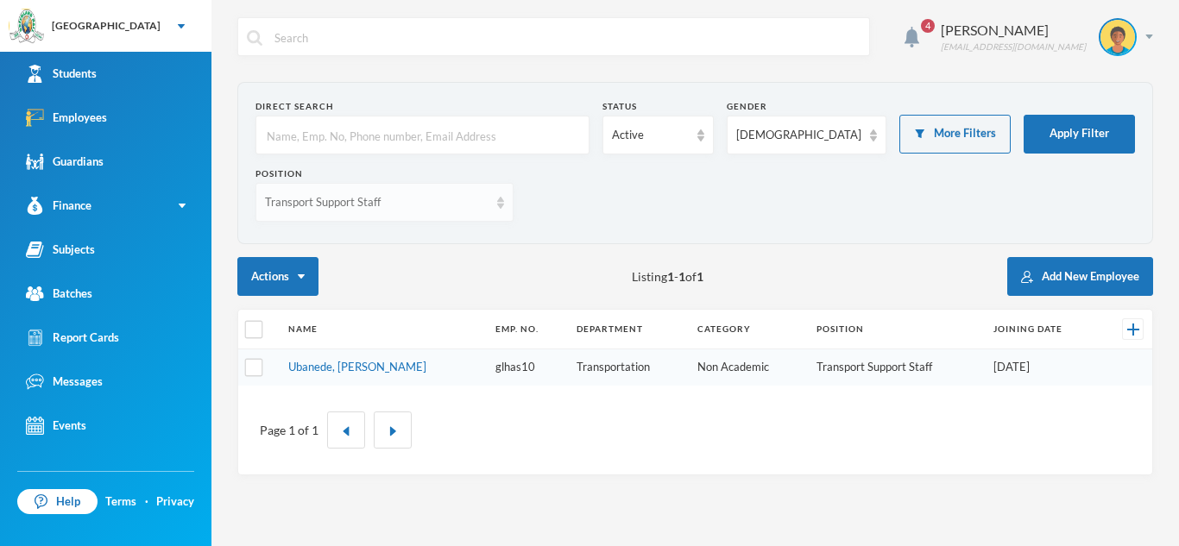
click at [497, 198] on img at bounding box center [500, 203] width 7 height 12
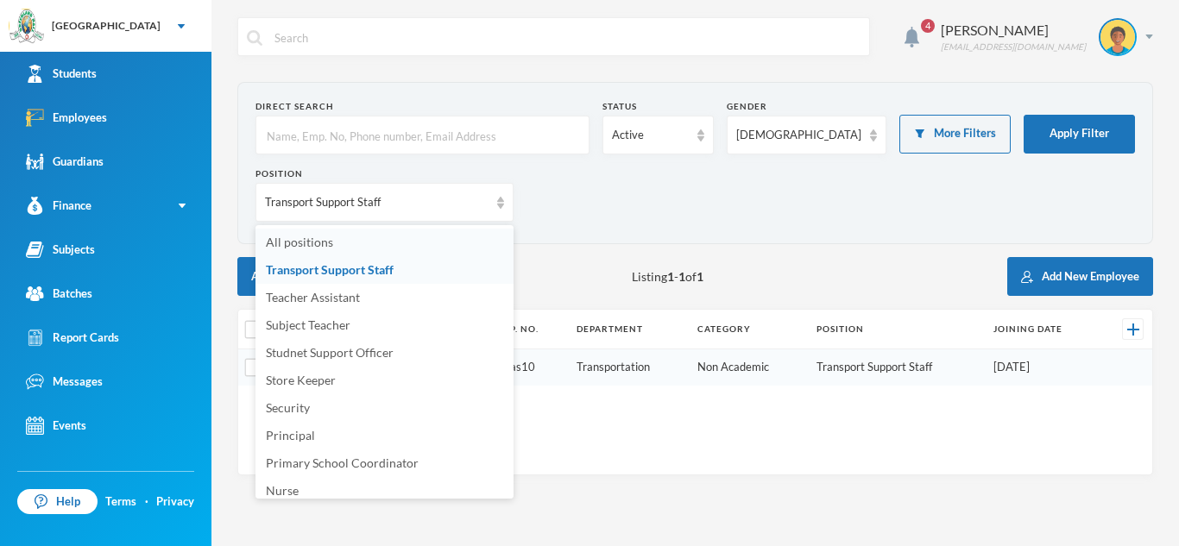
click at [349, 250] on li "All positions" at bounding box center [385, 243] width 258 height 28
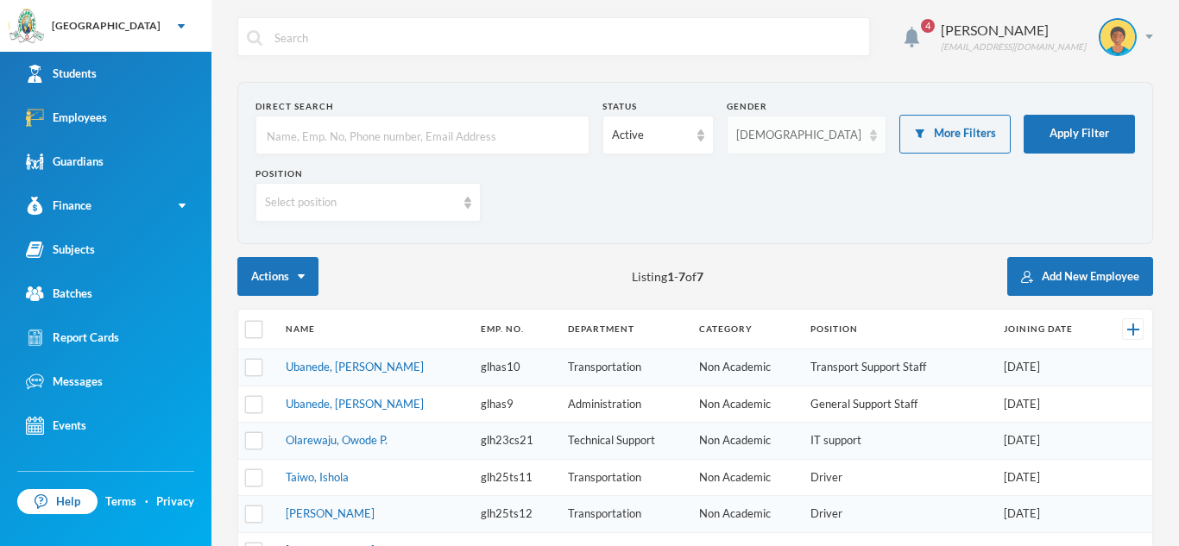
click at [863, 134] on div "[DEMOGRAPHIC_DATA]" at bounding box center [807, 135] width 160 height 39
click at [823, 167] on span "All genders" at bounding box center [795, 174] width 60 height 15
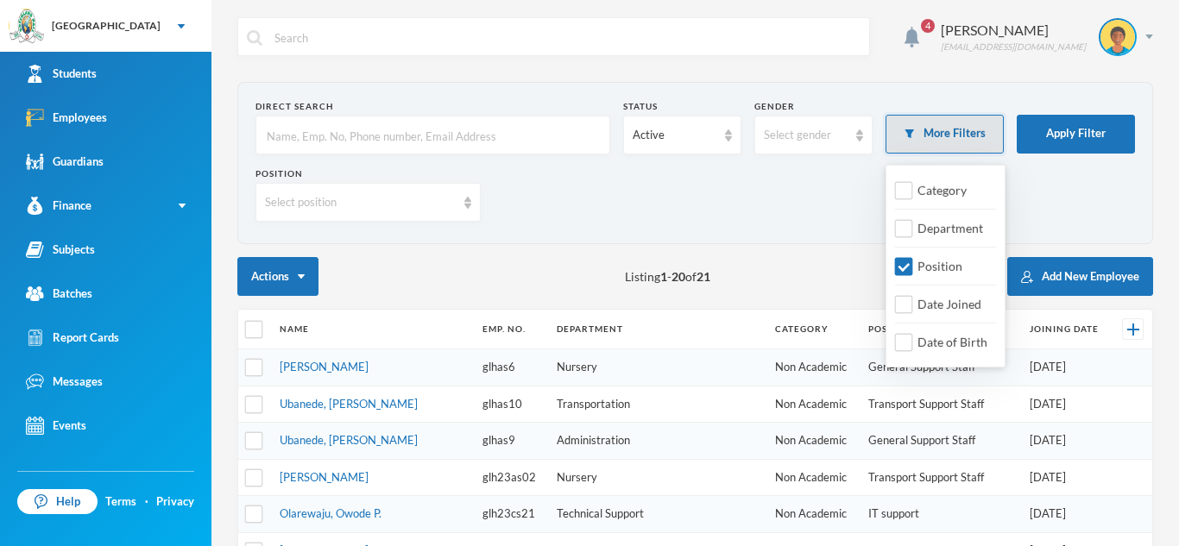
click at [948, 120] on button "More Filters" at bounding box center [945, 134] width 118 height 39
click at [905, 187] on input "Category" at bounding box center [904, 191] width 18 height 18
checkbox input "true"
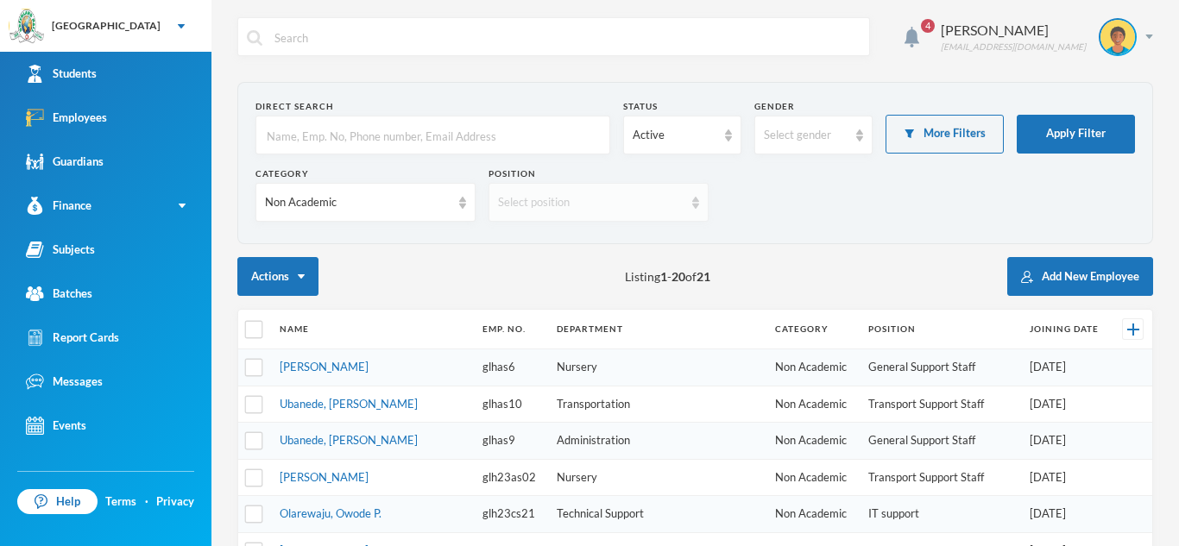
click at [698, 211] on div "Select position" at bounding box center [599, 202] width 220 height 39
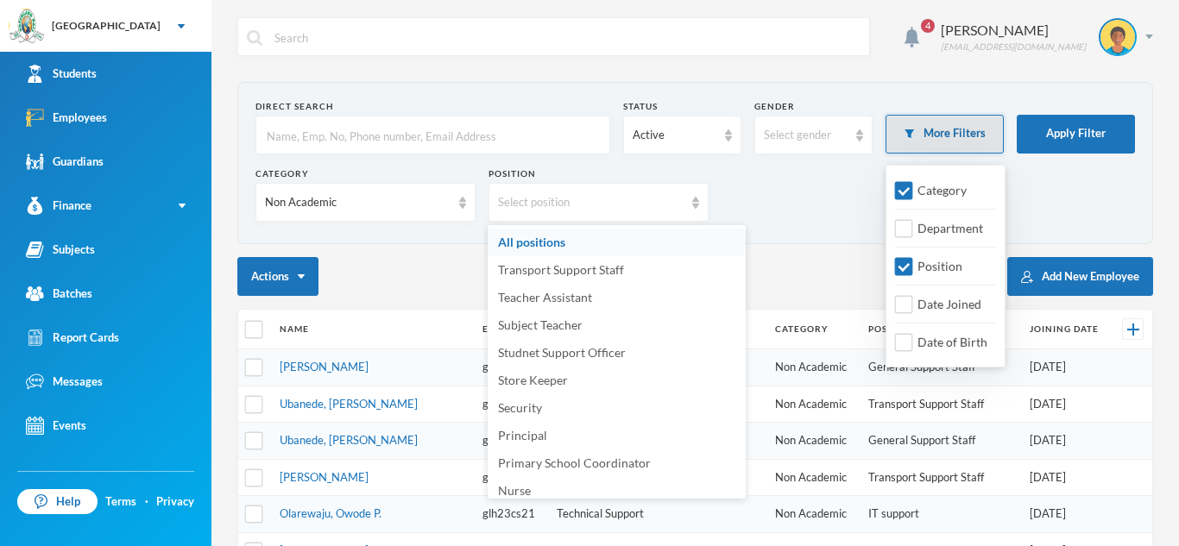
click at [940, 133] on button "More Filters" at bounding box center [945, 134] width 118 height 39
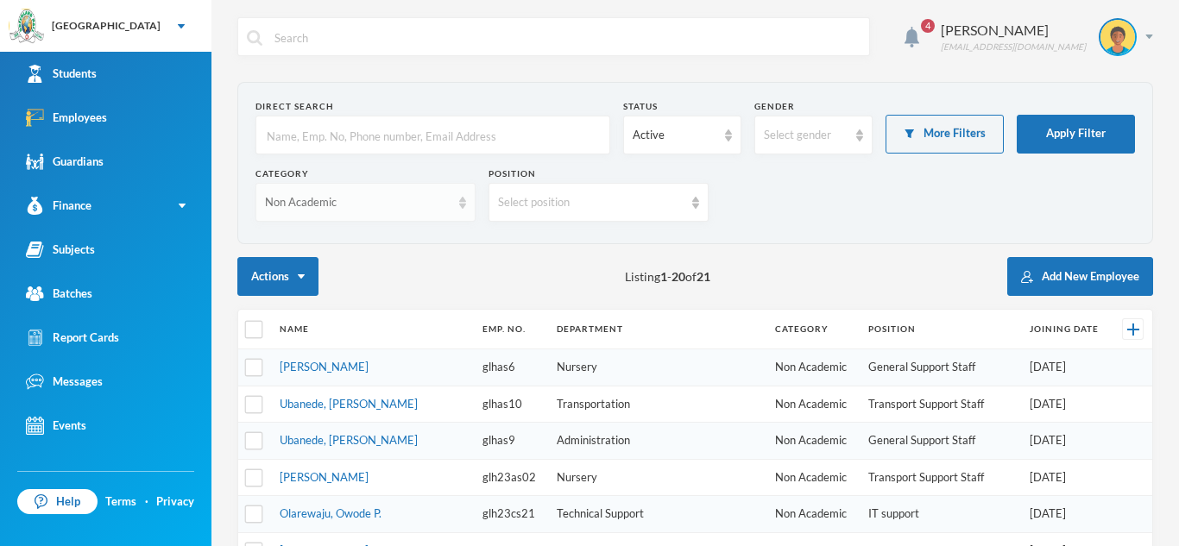
click at [464, 201] on img at bounding box center [462, 203] width 7 height 12
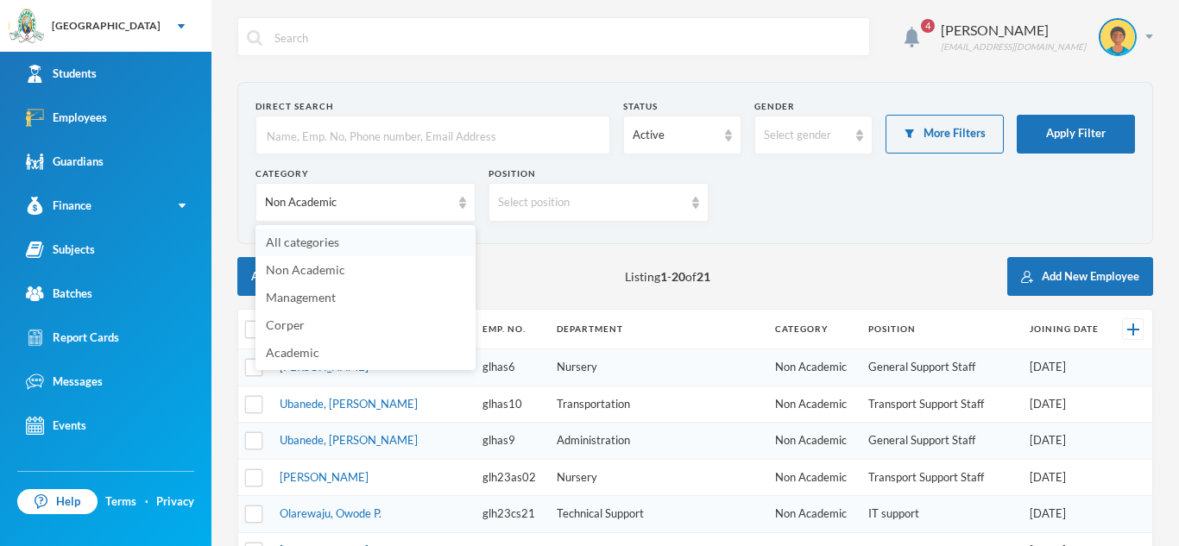
click at [355, 249] on li "All categories" at bounding box center [366, 243] width 220 height 28
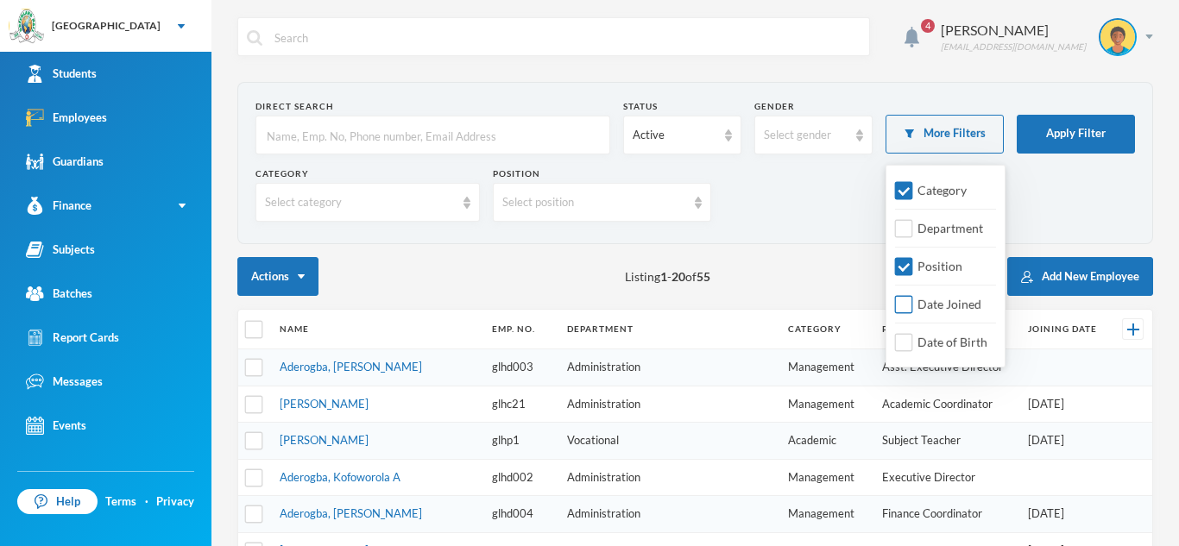
click at [904, 307] on input "Date Joined" at bounding box center [904, 305] width 18 height 18
checkbox input "true"
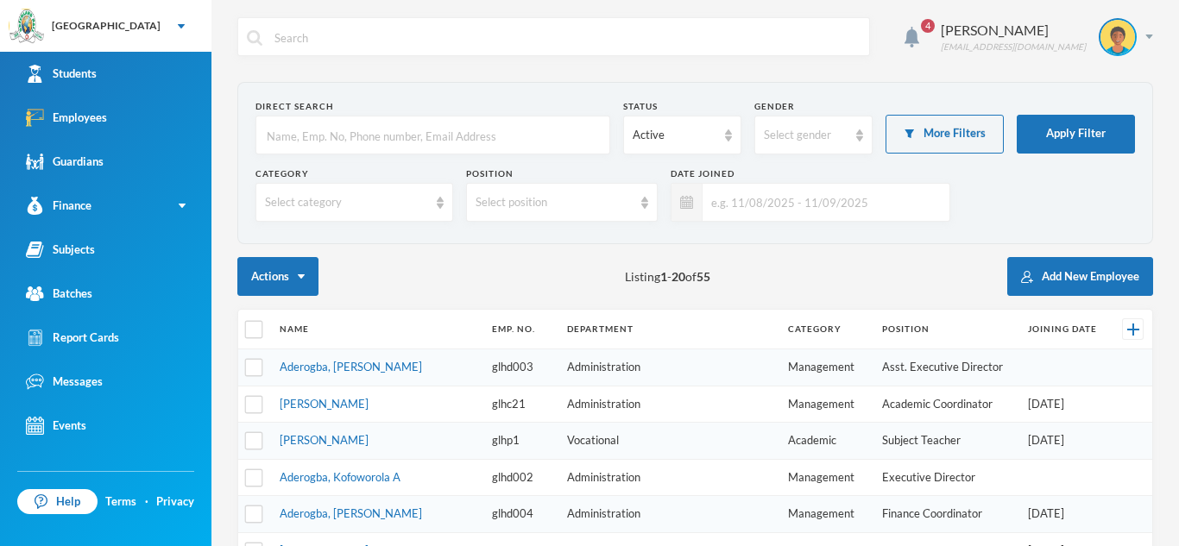
click at [727, 204] on input "text" at bounding box center [822, 202] width 238 height 39
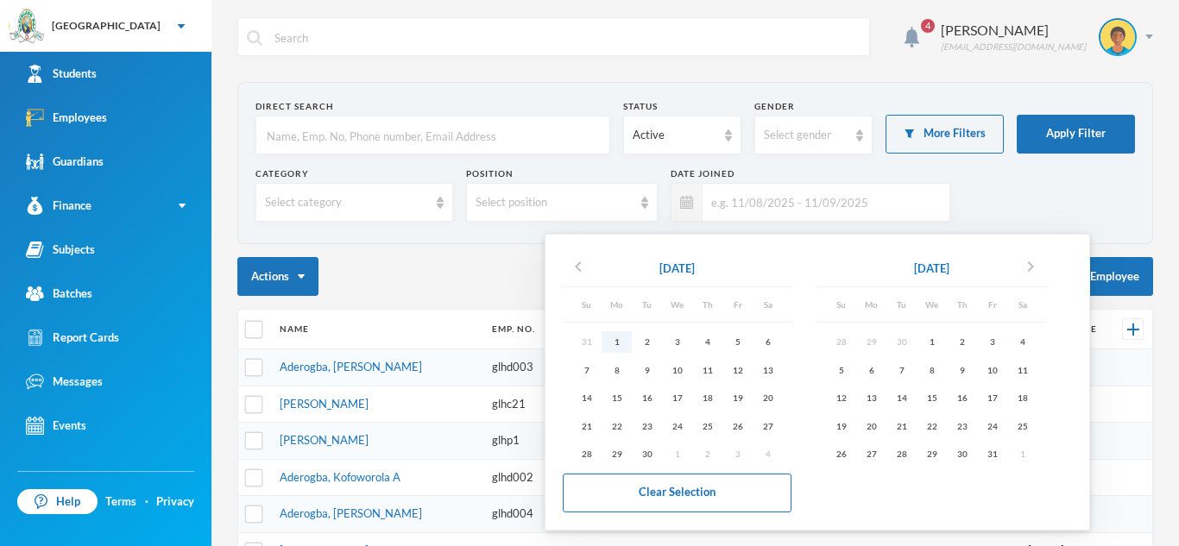
click at [620, 340] on div "1" at bounding box center [617, 342] width 30 height 22
click at [935, 345] on div "1" at bounding box center [932, 342] width 30 height 22
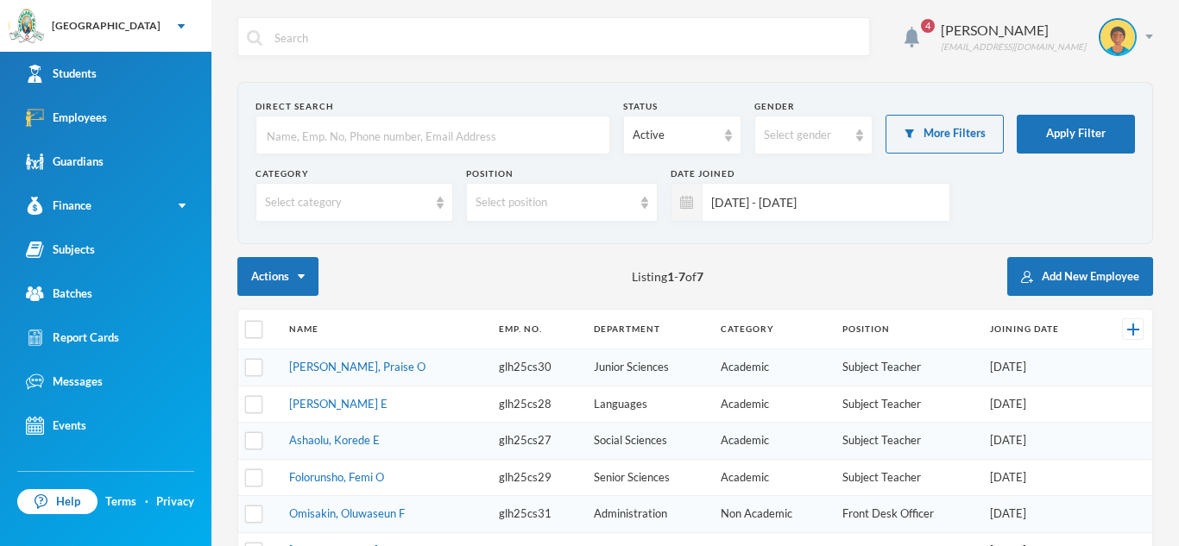
click at [840, 209] on input "[DATE] - [DATE]" at bounding box center [822, 202] width 238 height 39
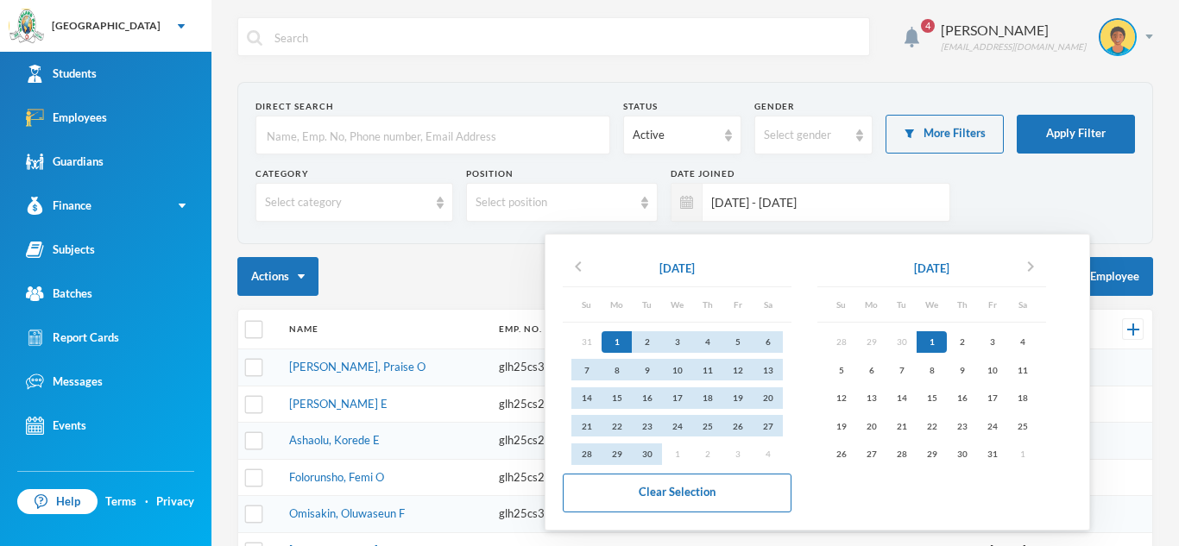
click at [626, 338] on div "1" at bounding box center [617, 342] width 30 height 22
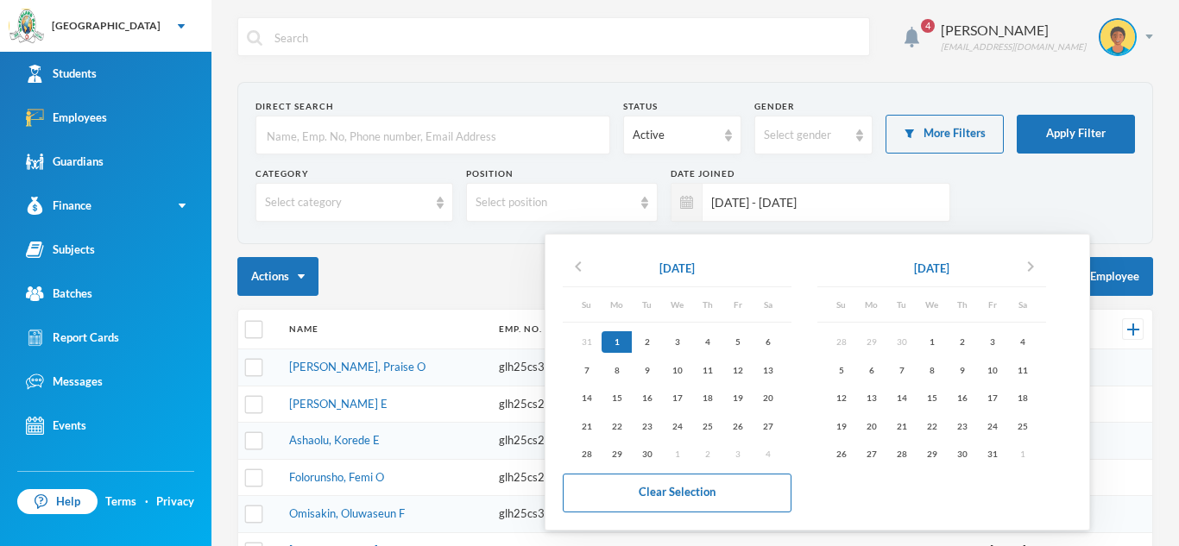
click at [609, 344] on div "1" at bounding box center [617, 342] width 30 height 22
type input "[DATE] - [DATE]"
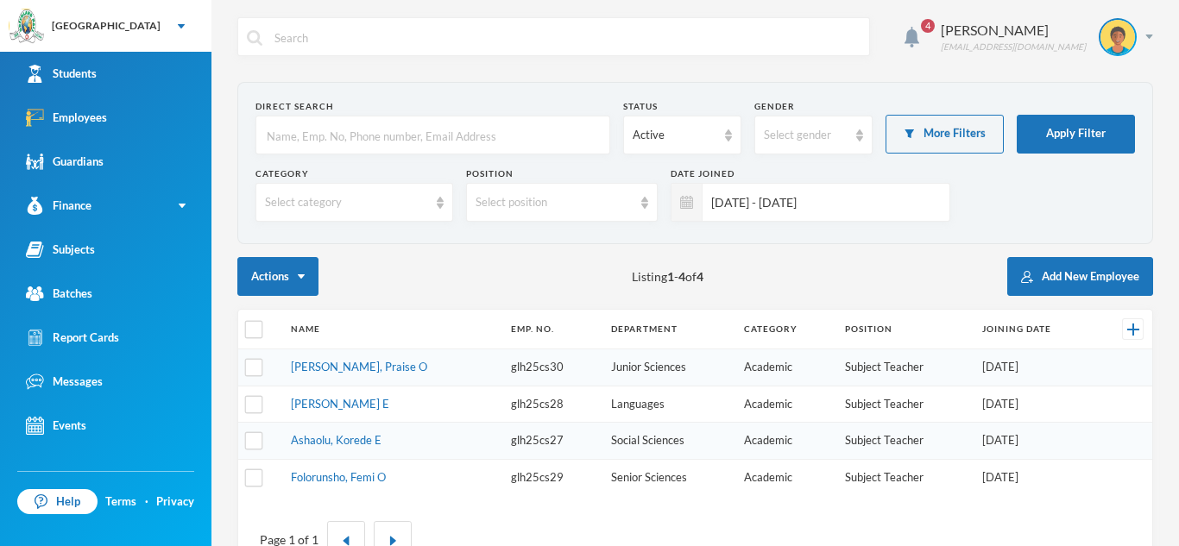
click at [792, 196] on input "[DATE] - [DATE]" at bounding box center [822, 202] width 238 height 39
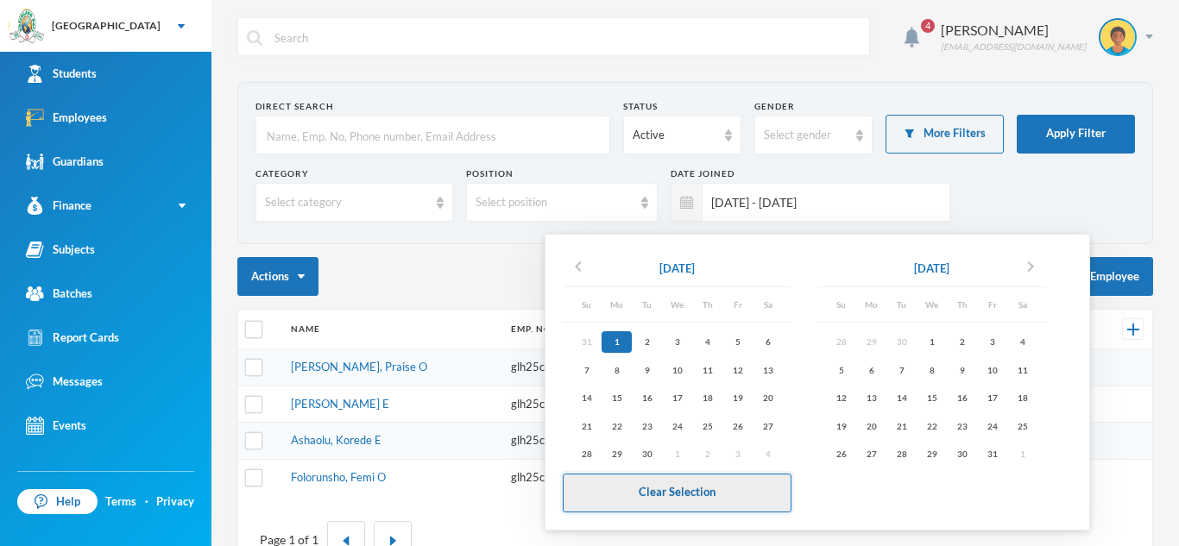
click at [680, 502] on button "Clear Selection" at bounding box center [677, 493] width 229 height 39
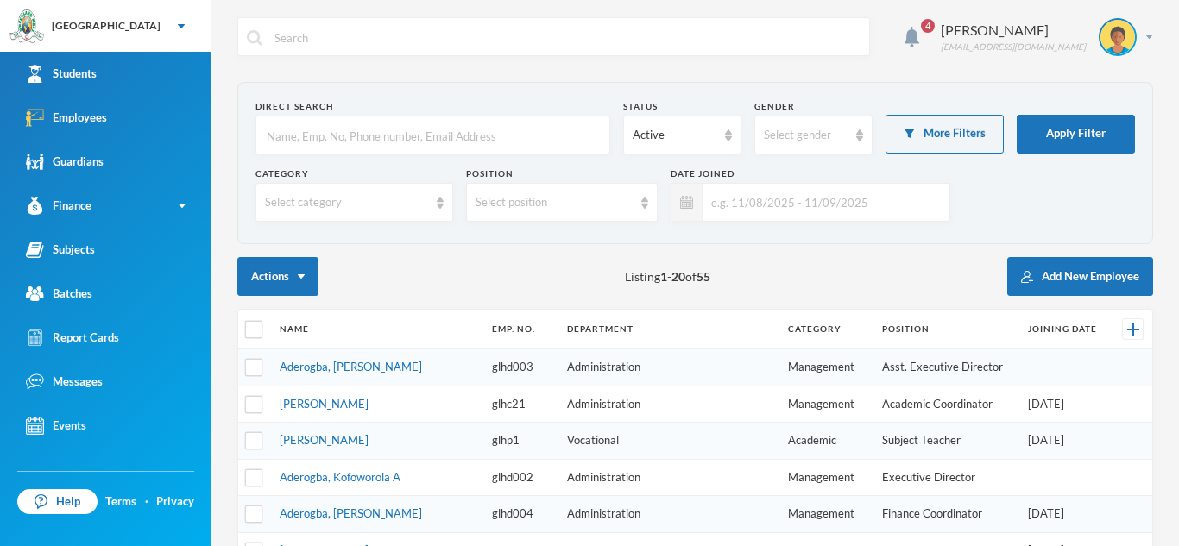
click at [877, 209] on input "text" at bounding box center [822, 202] width 238 height 39
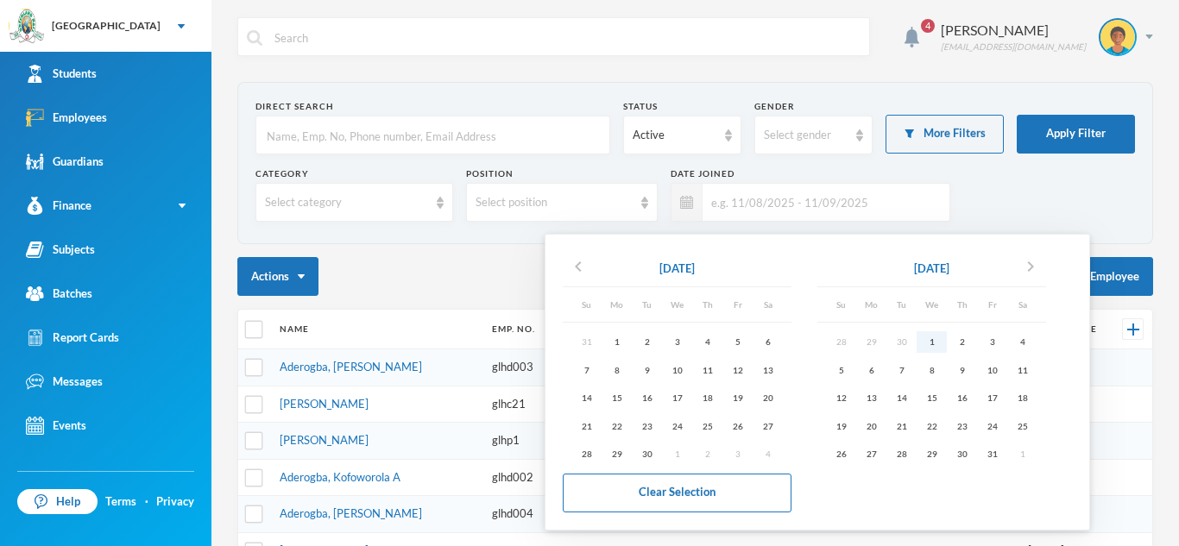
click at [942, 339] on div "1" at bounding box center [932, 342] width 30 height 22
click at [1039, 260] on icon "chevron_right" at bounding box center [1030, 266] width 21 height 21
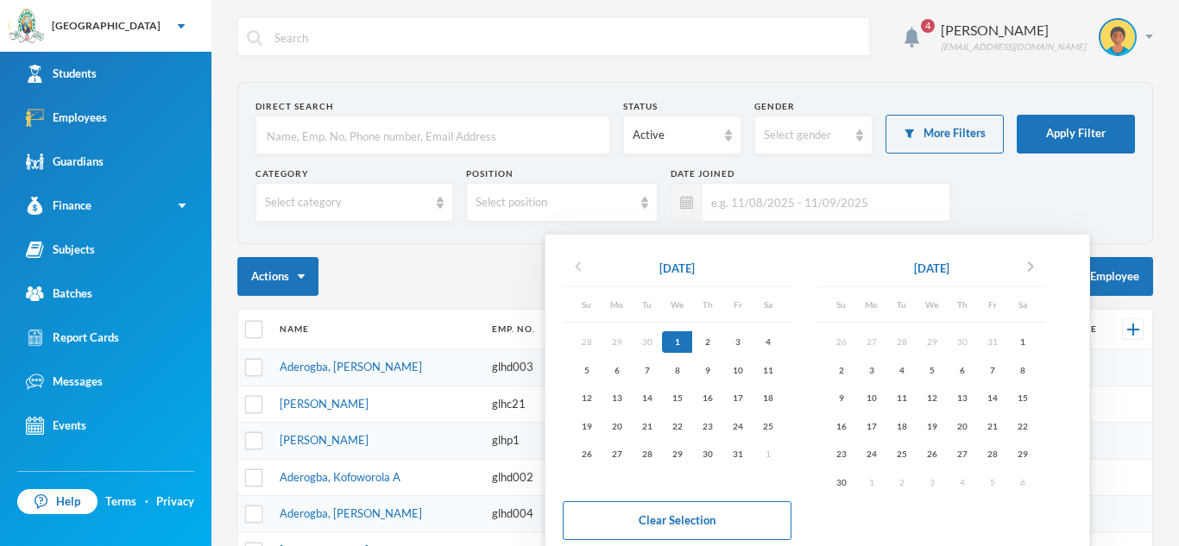
click at [581, 264] on icon "chevron_left" at bounding box center [578, 266] width 21 height 21
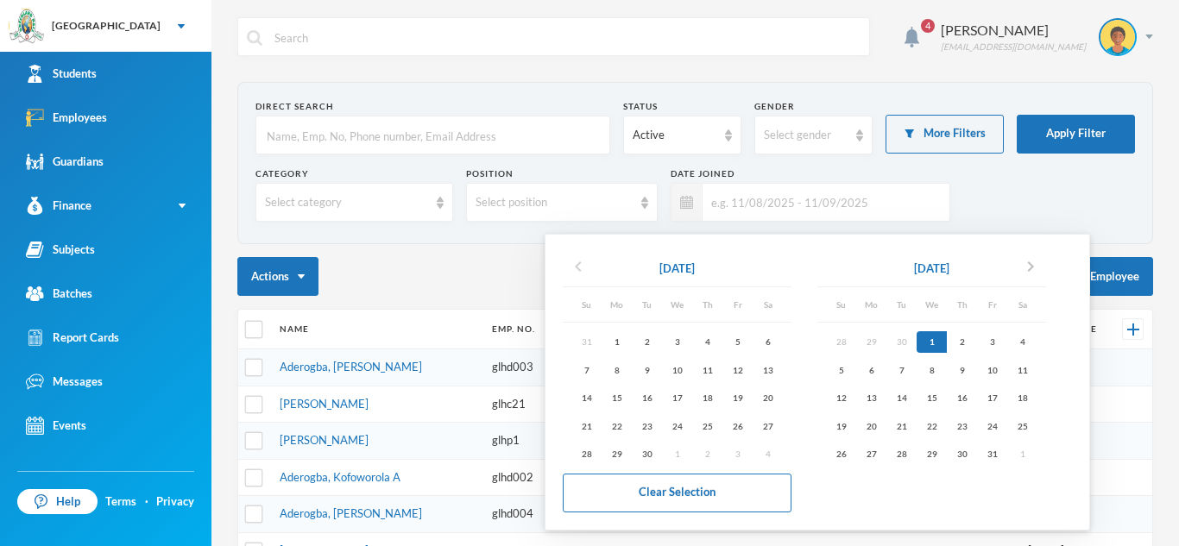
click at [581, 264] on icon "chevron_left" at bounding box center [578, 266] width 21 height 21
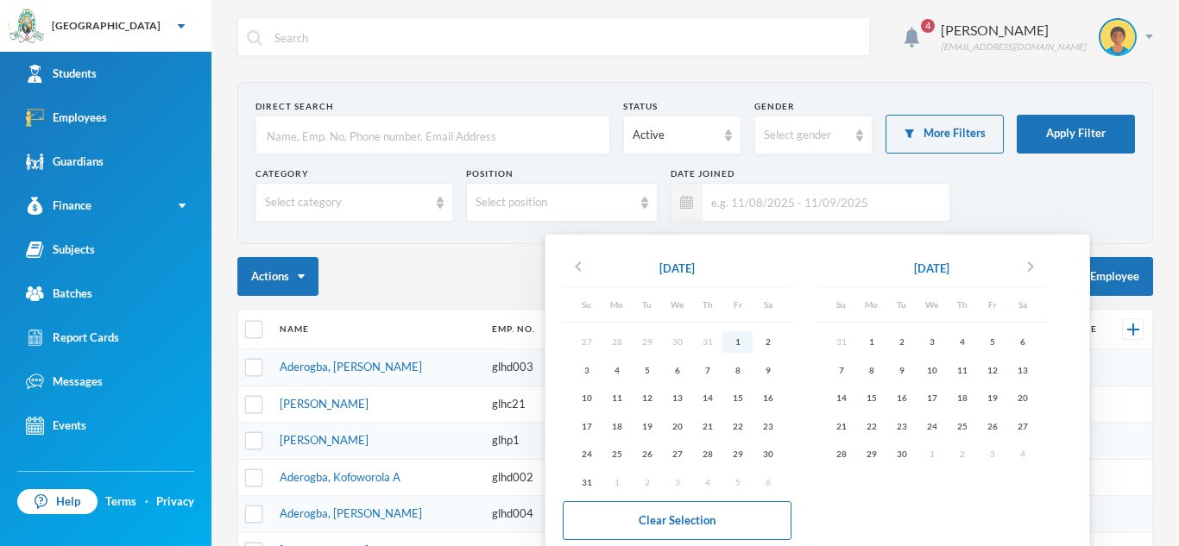
click at [733, 336] on div "1" at bounding box center [738, 342] width 30 height 22
click at [1040, 266] on icon "chevron_right" at bounding box center [1030, 266] width 21 height 21
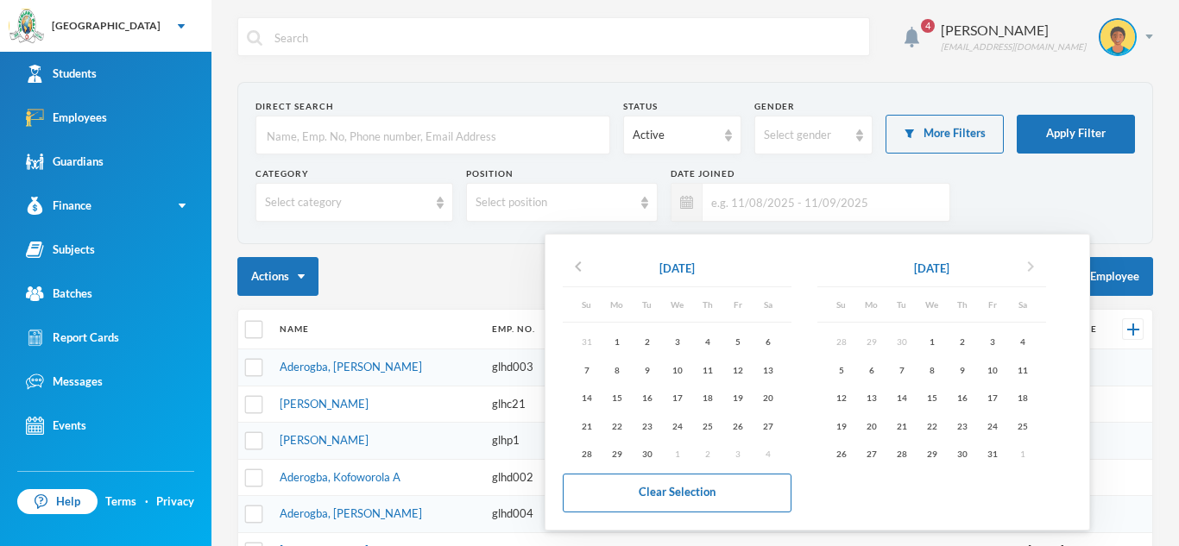
click at [1040, 266] on icon "chevron_right" at bounding box center [1030, 266] width 21 height 21
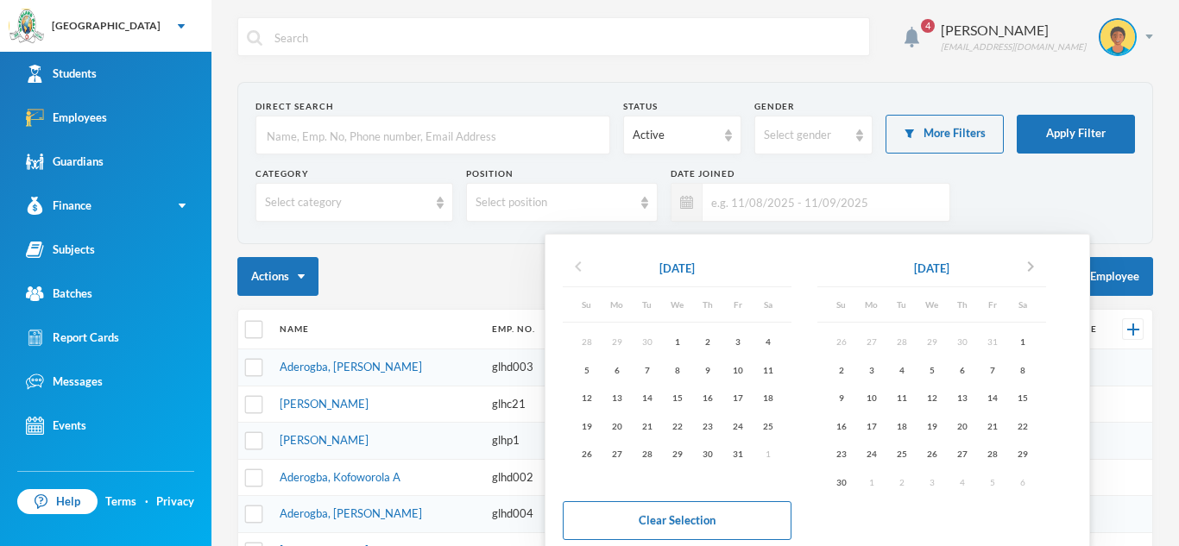
click at [577, 267] on icon "chevron_left" at bounding box center [578, 266] width 21 height 21
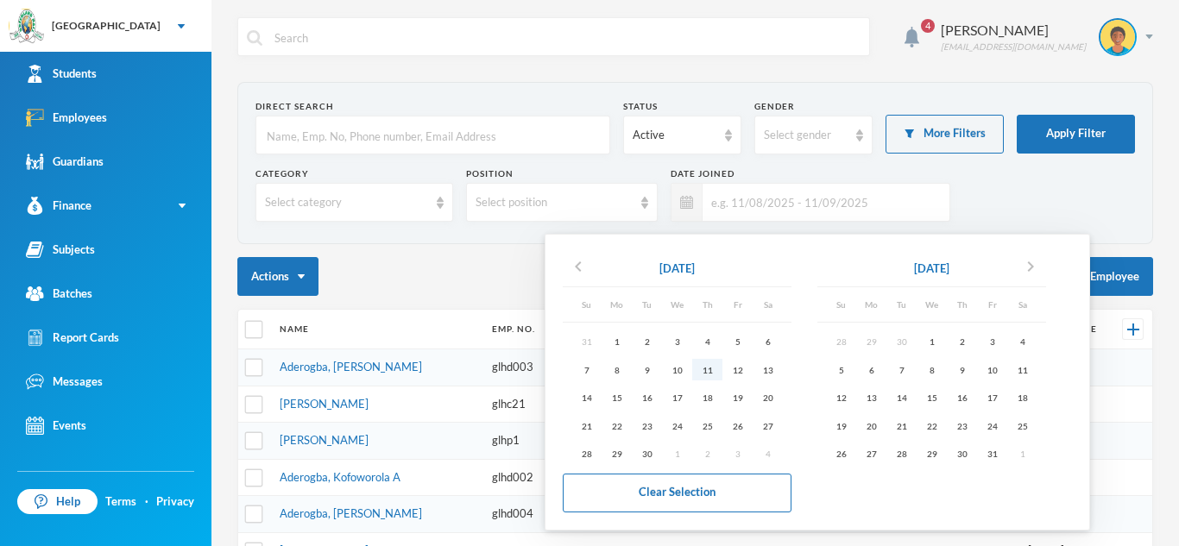
click at [709, 369] on div "11" at bounding box center [707, 370] width 30 height 22
type input "[DATE] - [DATE]"
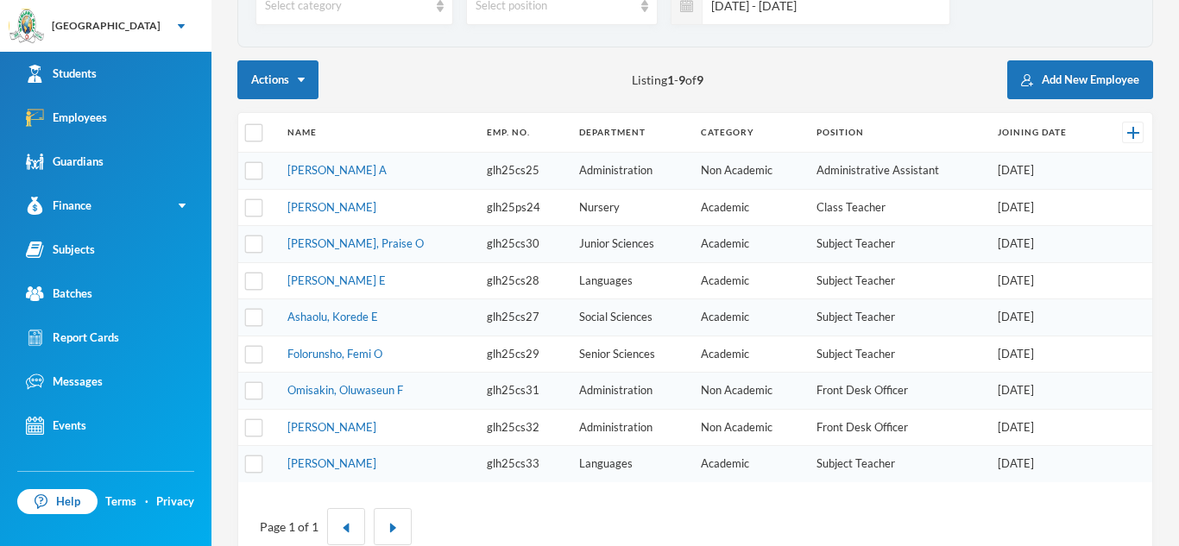
scroll to position [240, 0]
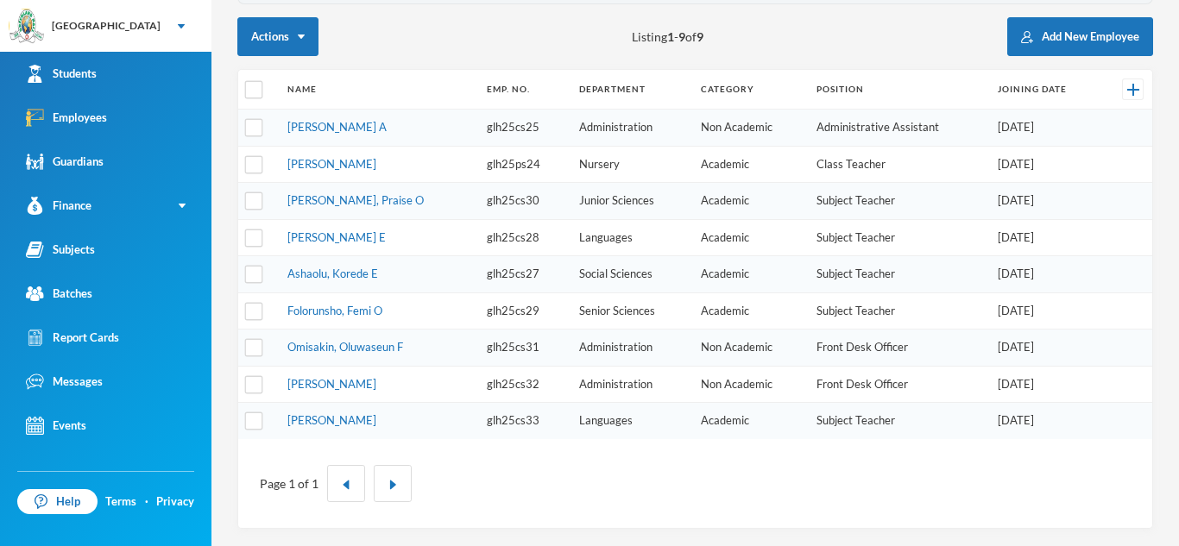
click at [478, 164] on td "glh25ps24" at bounding box center [524, 164] width 92 height 37
copy td "glh25ps24"
click at [439, 148] on td "[PERSON_NAME]" at bounding box center [379, 164] width 200 height 37
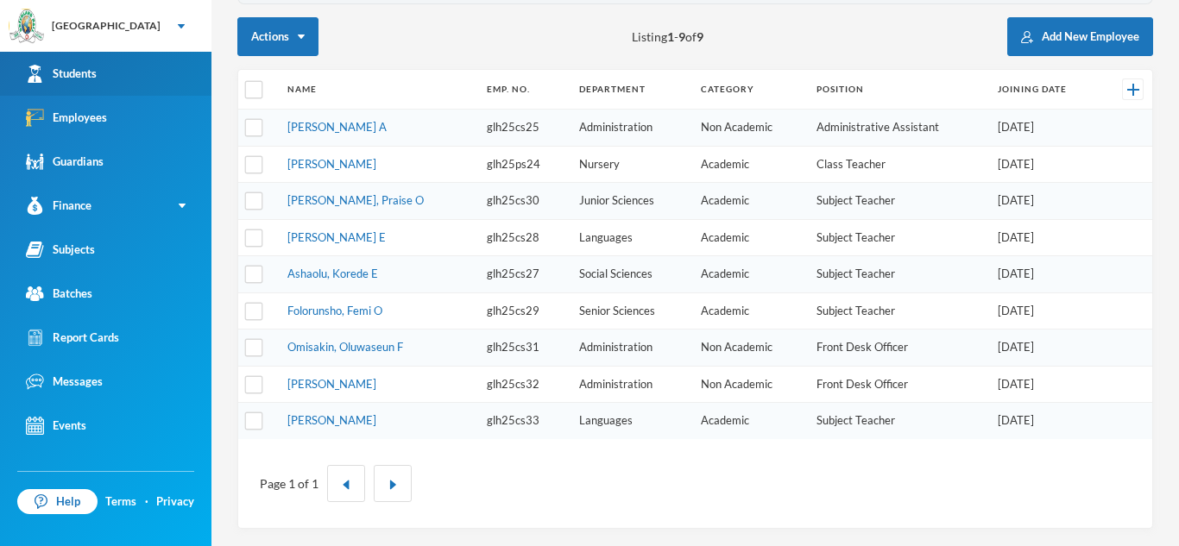
click at [183, 70] on link "Students" at bounding box center [105, 74] width 211 height 44
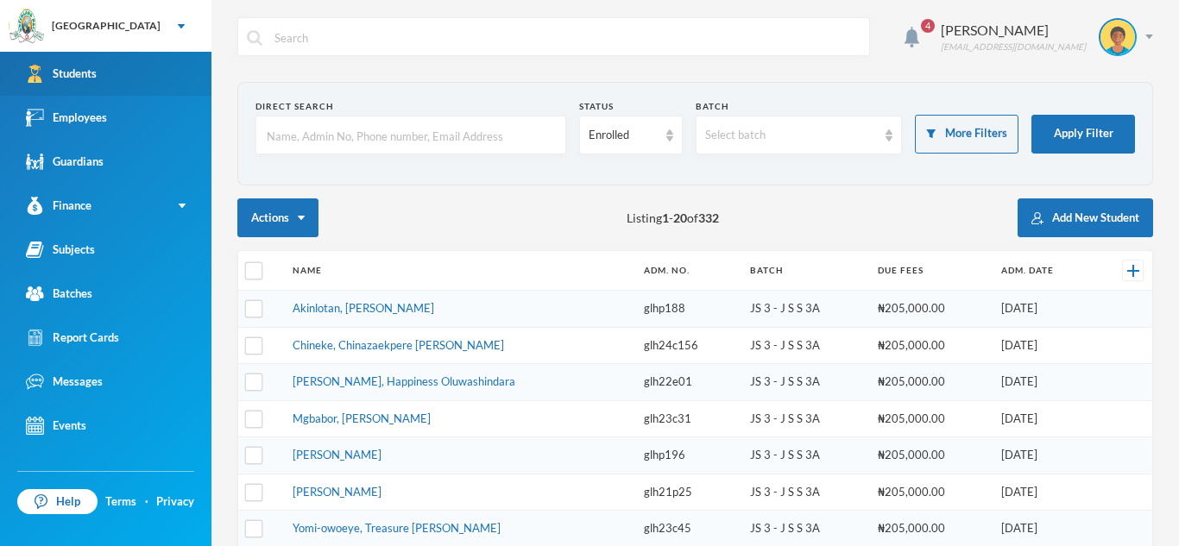
click at [99, 63] on link "Students" at bounding box center [105, 74] width 211 height 44
click at [96, 78] on div "Students" at bounding box center [61, 74] width 71 height 18
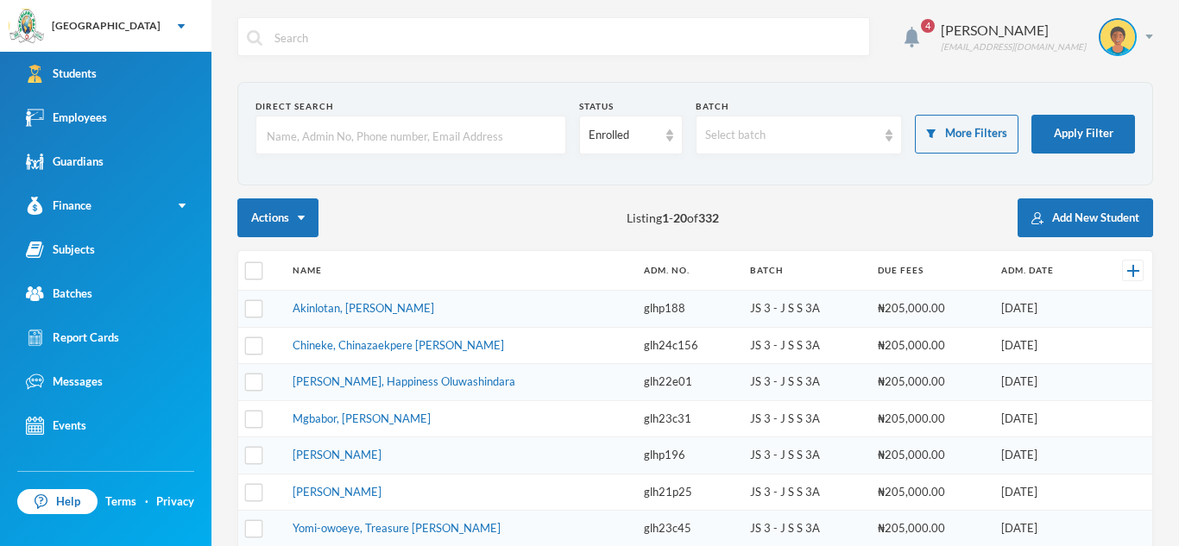
click at [281, 142] on input "text" at bounding box center [411, 136] width 292 height 39
click at [296, 137] on input "text" at bounding box center [411, 136] width 292 height 39
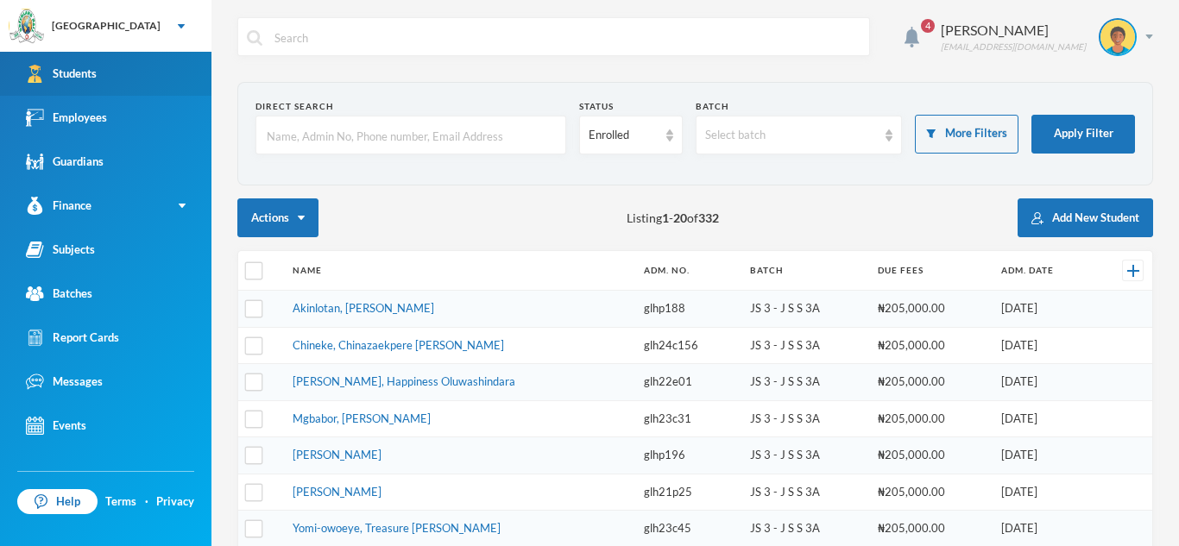
click at [47, 66] on div "Students" at bounding box center [61, 74] width 71 height 18
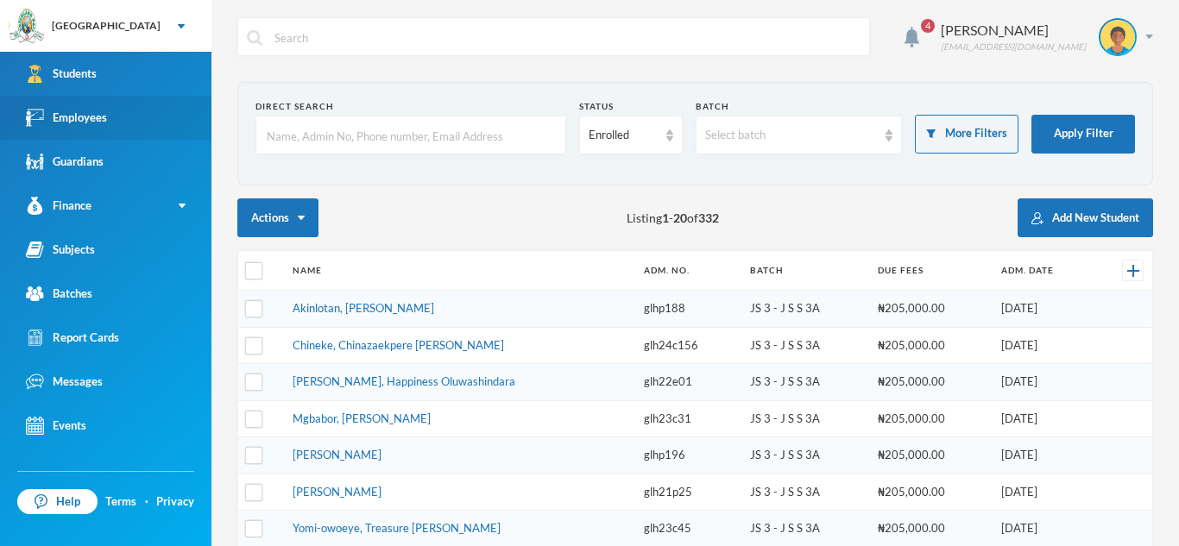
click at [47, 115] on div "Employees" at bounding box center [66, 118] width 81 height 18
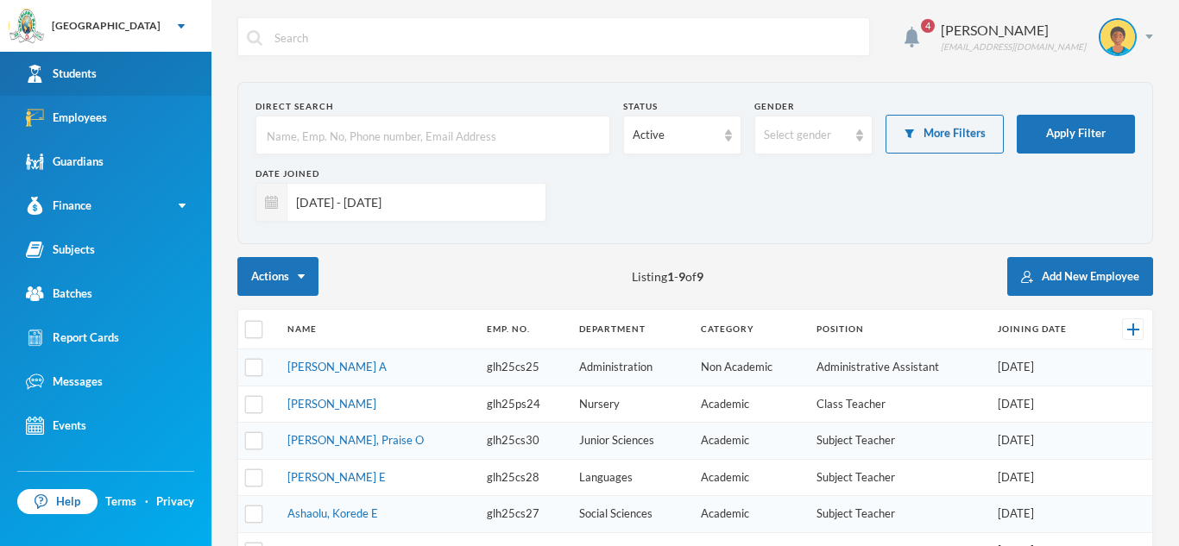
click at [91, 69] on div "Students" at bounding box center [61, 74] width 71 height 18
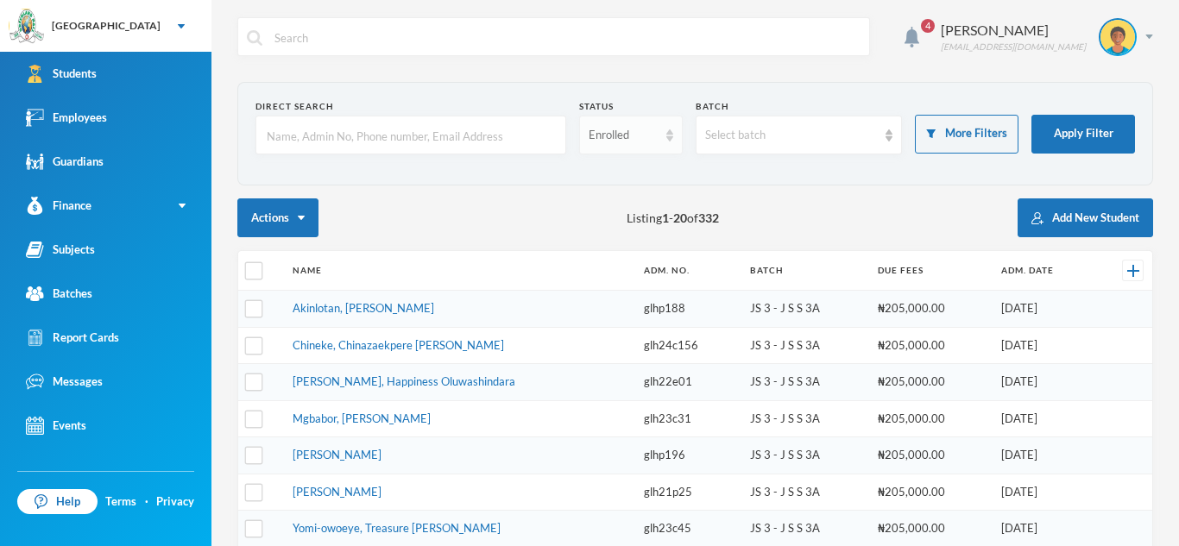
click at [672, 136] on img at bounding box center [669, 135] width 7 height 12
click at [702, 41] on input "text" at bounding box center [567, 37] width 588 height 39
click at [1082, 219] on button "Add New Student" at bounding box center [1086, 218] width 136 height 39
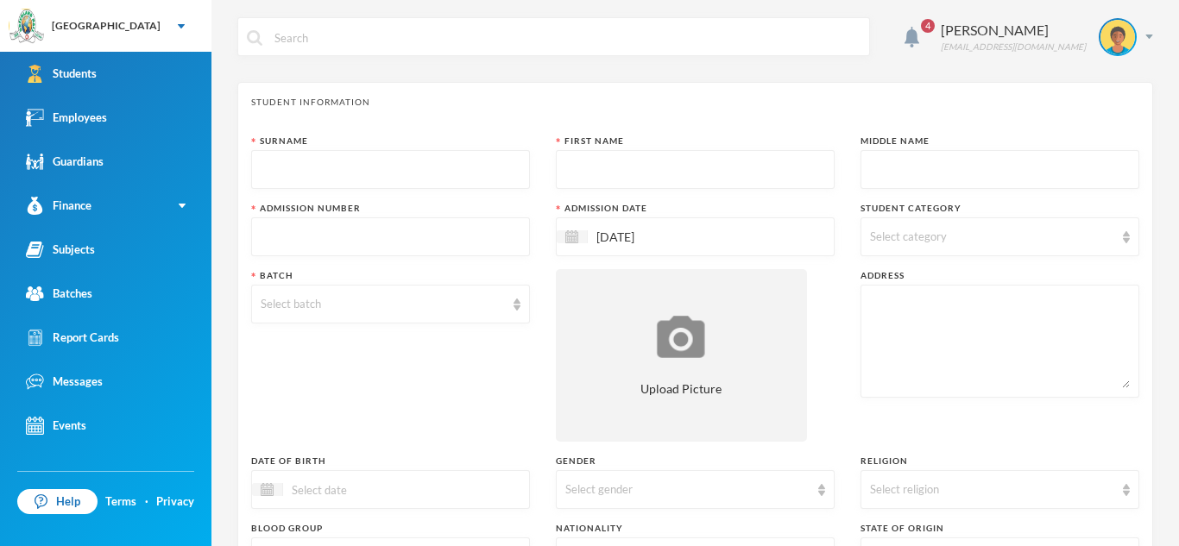
click at [263, 167] on input "text" at bounding box center [391, 170] width 260 height 39
click at [1148, 35] on img at bounding box center [1149, 37] width 8 height 4
click at [1123, 123] on button "Logout" at bounding box center [1106, 126] width 78 height 26
